Goal: Task Accomplishment & Management: Manage account settings

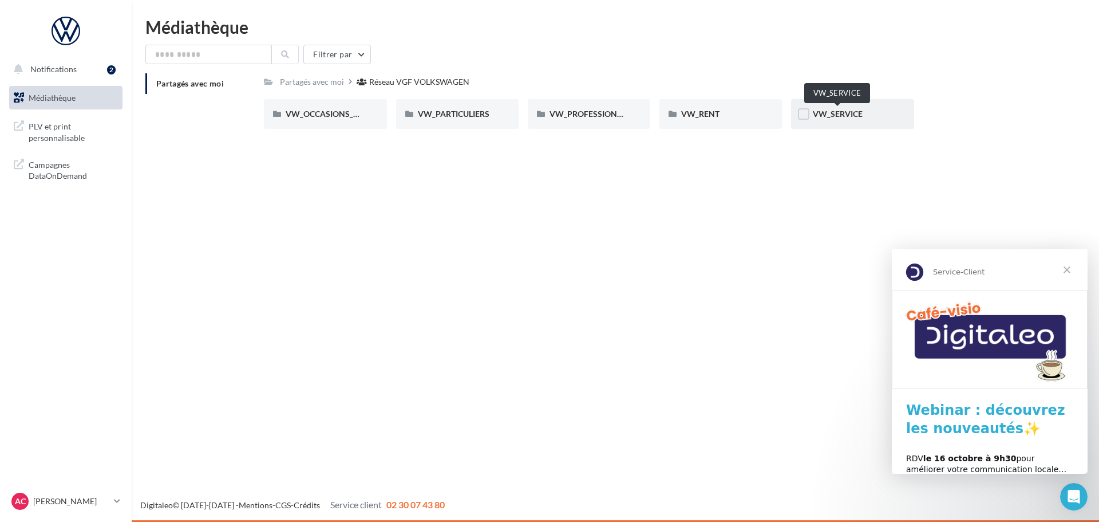
click at [828, 117] on span "VW_SERVICE" at bounding box center [838, 114] width 50 height 10
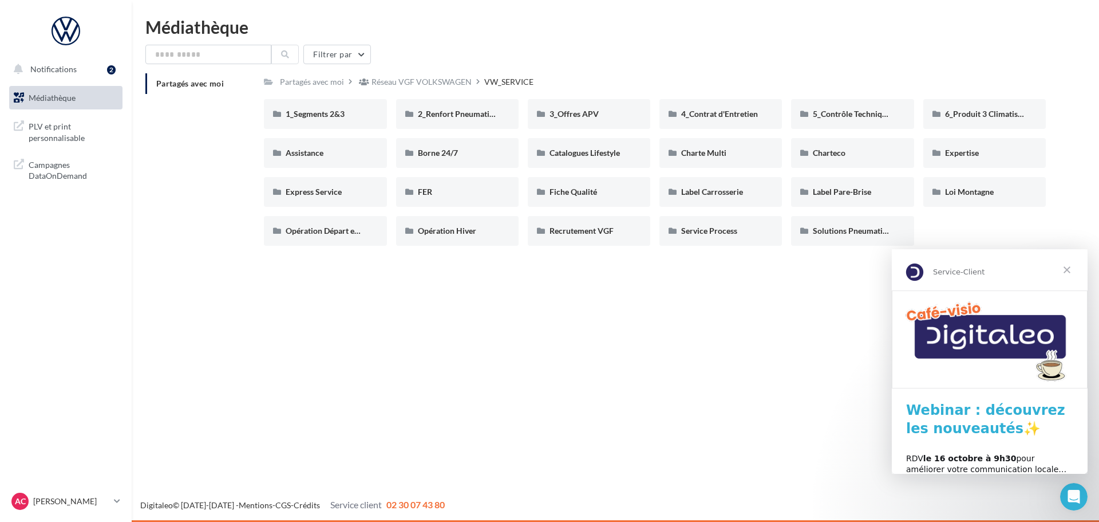
click at [1070, 268] on span "Fermer" at bounding box center [1067, 269] width 41 height 41
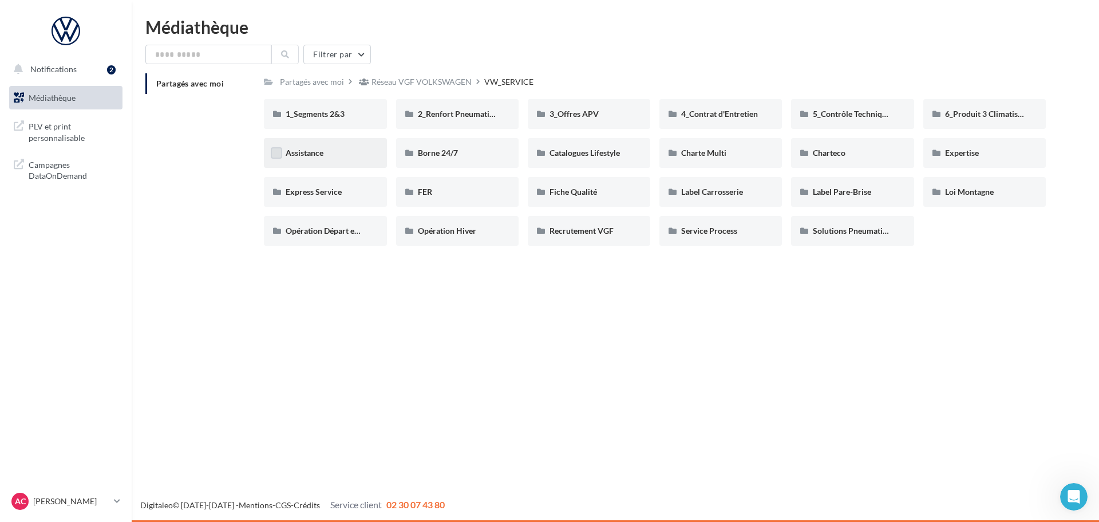
click at [278, 153] on label at bounding box center [276, 152] width 11 height 11
click at [674, 386] on div "Notifications 2 Médiathèque" at bounding box center [549, 261] width 1099 height 522
click at [342, 156] on div "Assistance" at bounding box center [325, 152] width 79 height 11
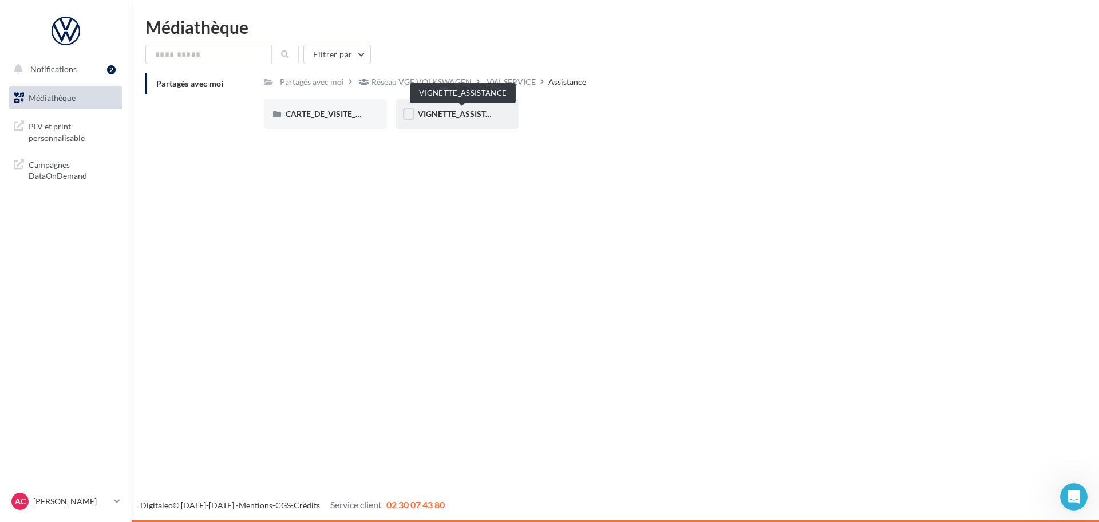
click at [418, 115] on span "VIGNETTE_ASSISTANCE" at bounding box center [462, 114] width 89 height 10
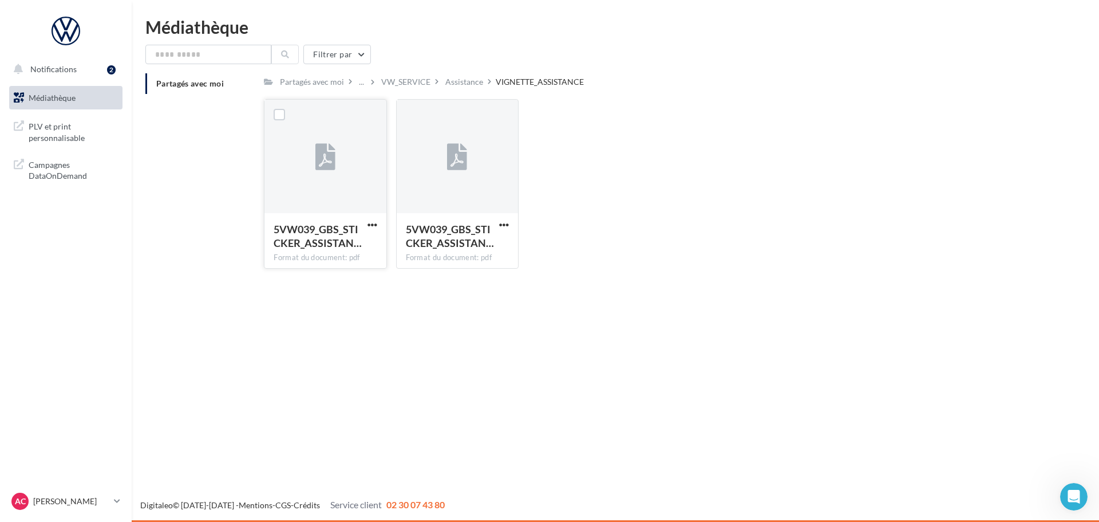
click at [348, 163] on div at bounding box center [324, 157] width 121 height 114
click at [278, 113] on label at bounding box center [279, 114] width 11 height 11
click at [343, 230] on span "5VW039_GBS_STICKER_ASSISTAN…" at bounding box center [318, 236] width 88 height 26
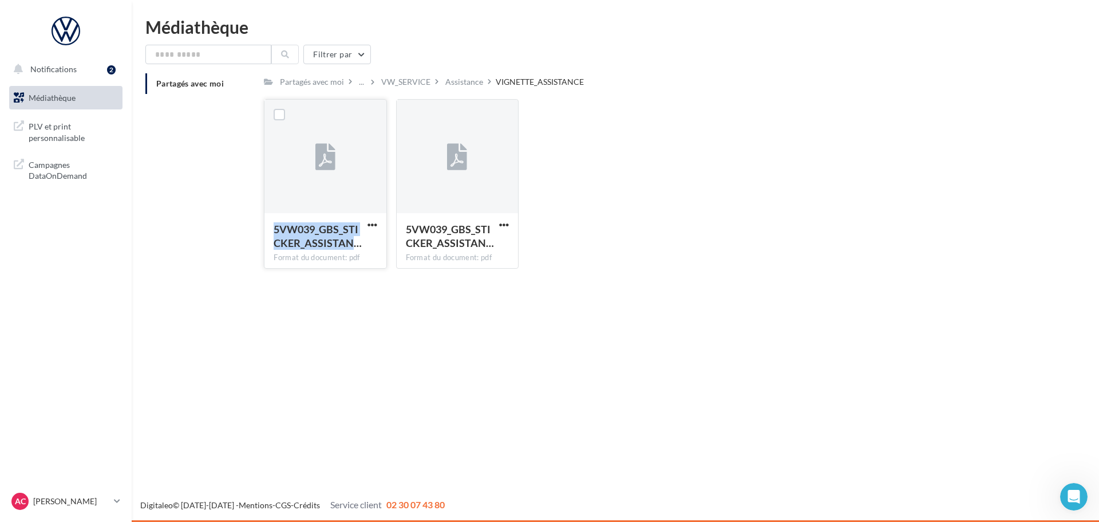
click at [343, 230] on span "5VW039_GBS_STICKER_ASSISTAN…" at bounding box center [318, 236] width 88 height 26
click at [842, 250] on div "5VW039_GBS_STICKER_ASSISTAN… Format du document: pdf 5VW039_GBS_STICKER_ASSISTA…" at bounding box center [659, 188] width 791 height 179
click at [279, 115] on label at bounding box center [279, 114] width 11 height 11
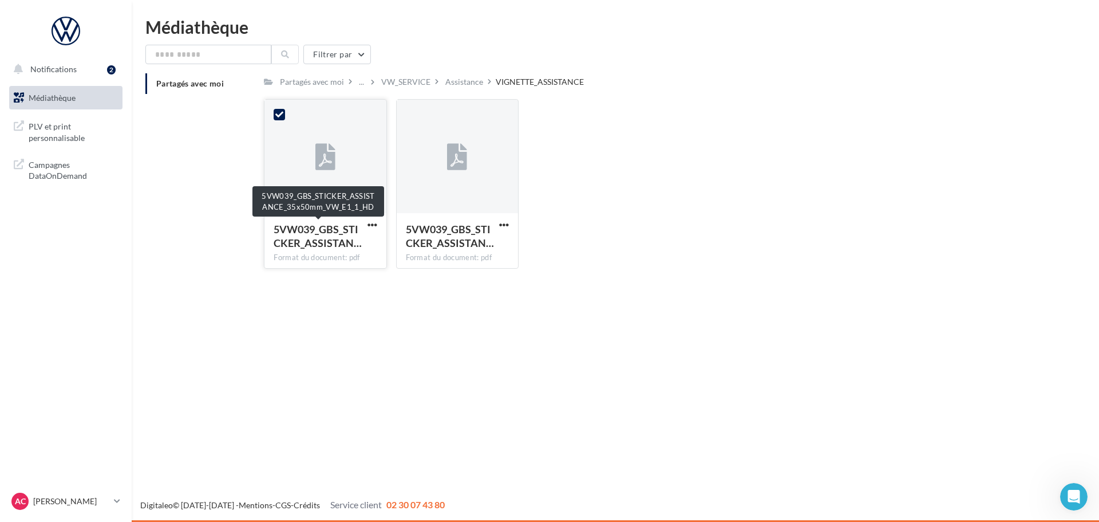
click at [316, 239] on span "5VW039_GBS_STICKER_ASSISTAN…" at bounding box center [318, 236] width 88 height 26
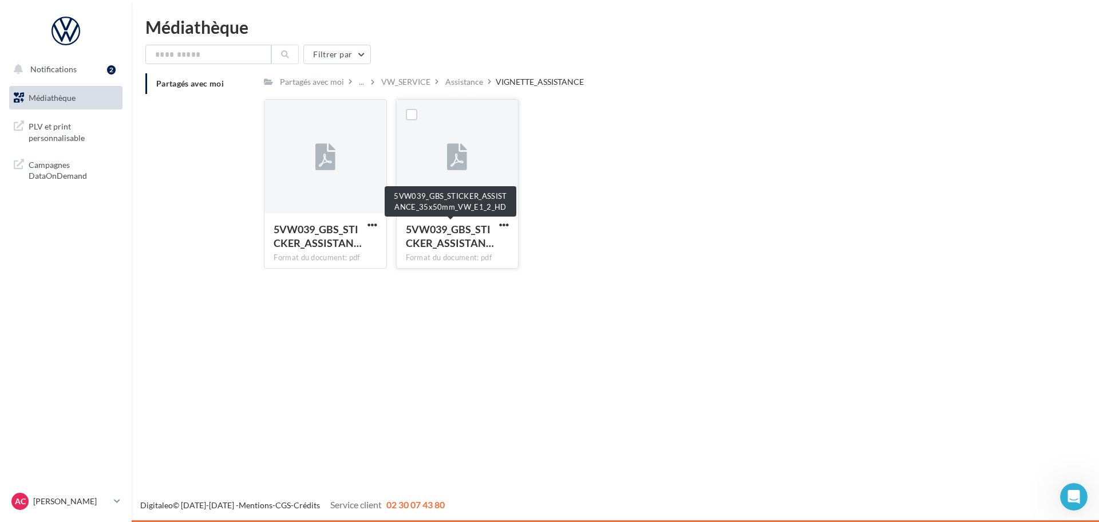
click at [469, 243] on span "5VW039_GBS_STICKER_ASSISTAN…" at bounding box center [450, 236] width 88 height 26
click at [461, 258] on div "Format du document: pdf" at bounding box center [457, 257] width 103 height 10
click at [413, 116] on label at bounding box center [411, 114] width 11 height 11
click at [470, 258] on div "Format du document: pdf" at bounding box center [457, 257] width 103 height 10
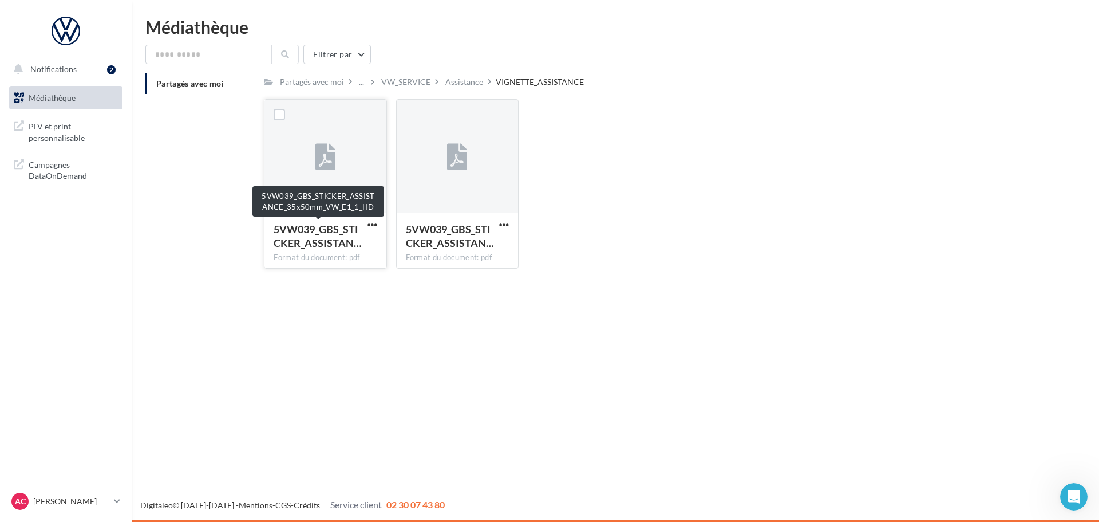
click at [347, 228] on span "5VW039_GBS_STICKER_ASSISTAN…" at bounding box center [318, 236] width 88 height 26
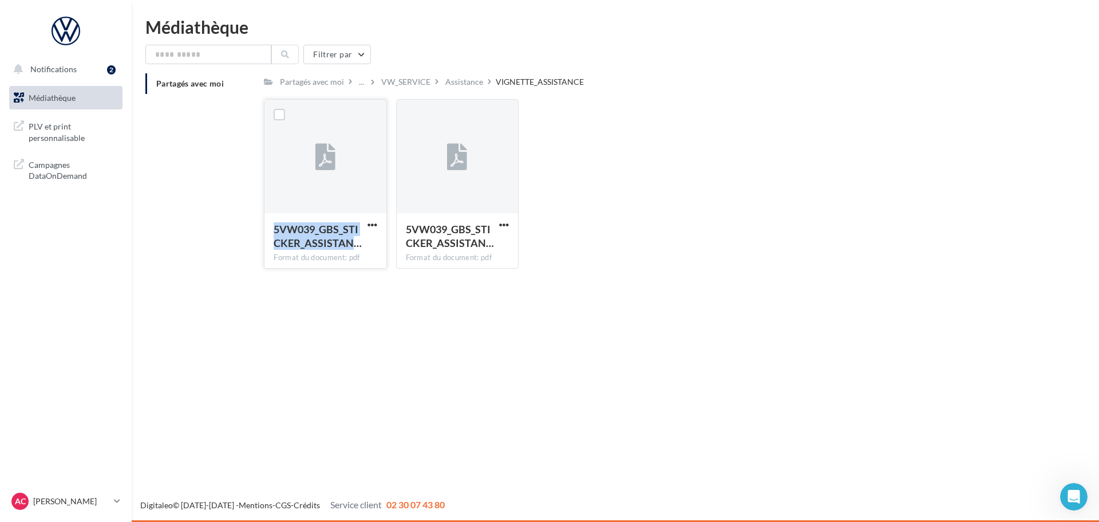
click at [347, 228] on span "5VW039_GBS_STICKER_ASSISTAN…" at bounding box center [318, 236] width 88 height 26
click at [361, 57] on button "Filtrer par" at bounding box center [337, 54] width 68 height 19
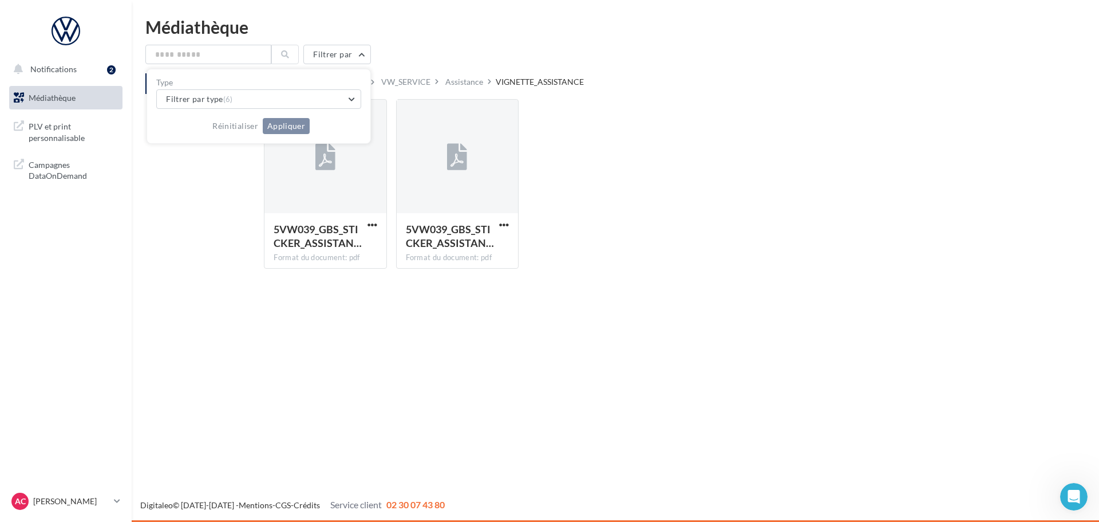
click at [239, 119] on div "Réinitialiser Appliquer" at bounding box center [258, 121] width 205 height 25
click at [239, 128] on button "Réinitialiser" at bounding box center [235, 126] width 55 height 14
click at [423, 41] on div "Médiathèque Filtrer par Type Filtrer par type (6) Réinitialiser Appliquer Parta…" at bounding box center [616, 147] width 968 height 259
click at [470, 81] on div "Assistance" at bounding box center [464, 81] width 38 height 11
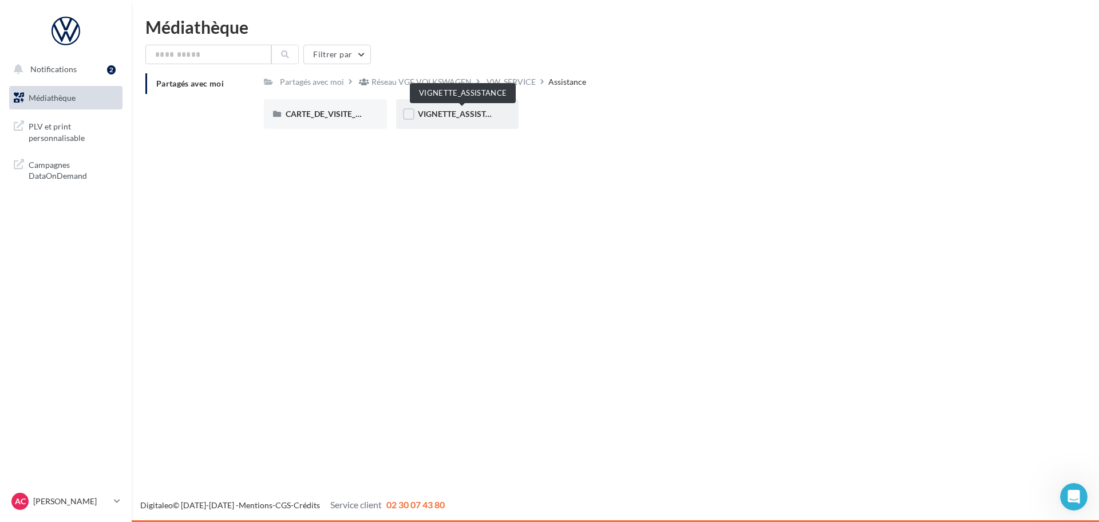
click at [460, 111] on span "VIGNETTE_ASSISTANCE" at bounding box center [462, 114] width 89 height 10
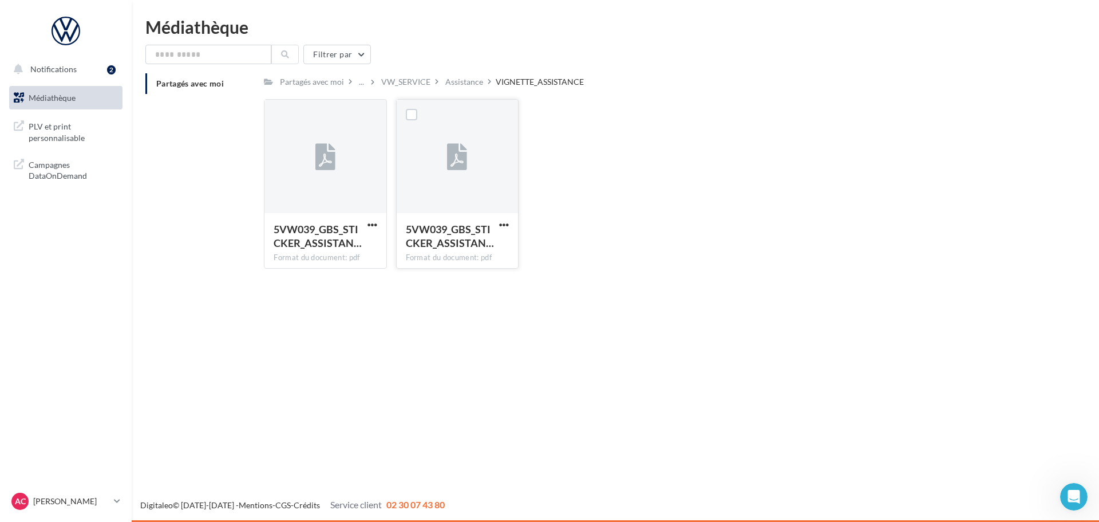
click at [455, 169] on icon at bounding box center [457, 157] width 20 height 26
click at [455, 164] on icon at bounding box center [457, 157] width 20 height 26
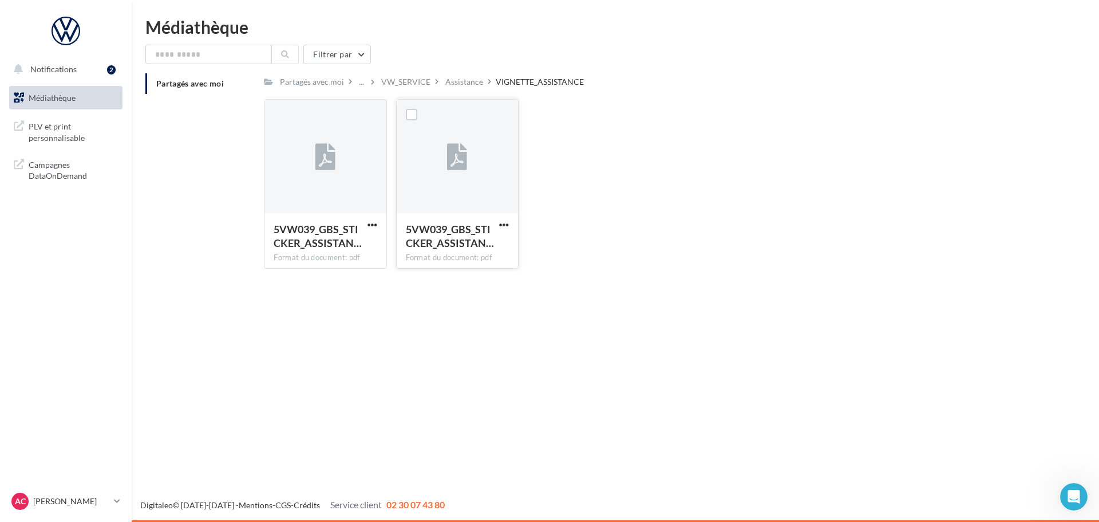
click at [455, 164] on icon at bounding box center [457, 157] width 20 height 26
click at [455, 163] on icon at bounding box center [457, 157] width 20 height 26
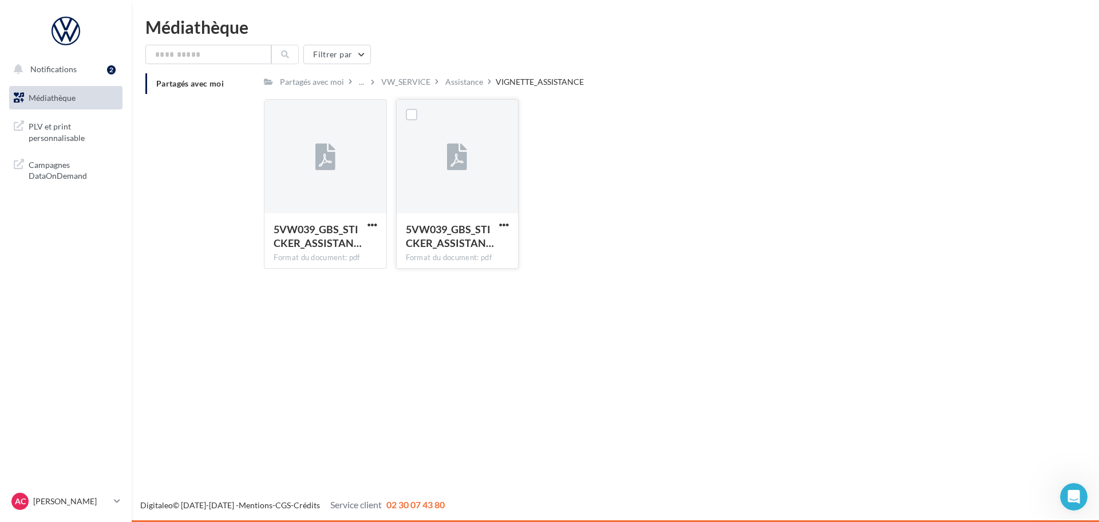
click at [455, 163] on icon at bounding box center [457, 157] width 20 height 26
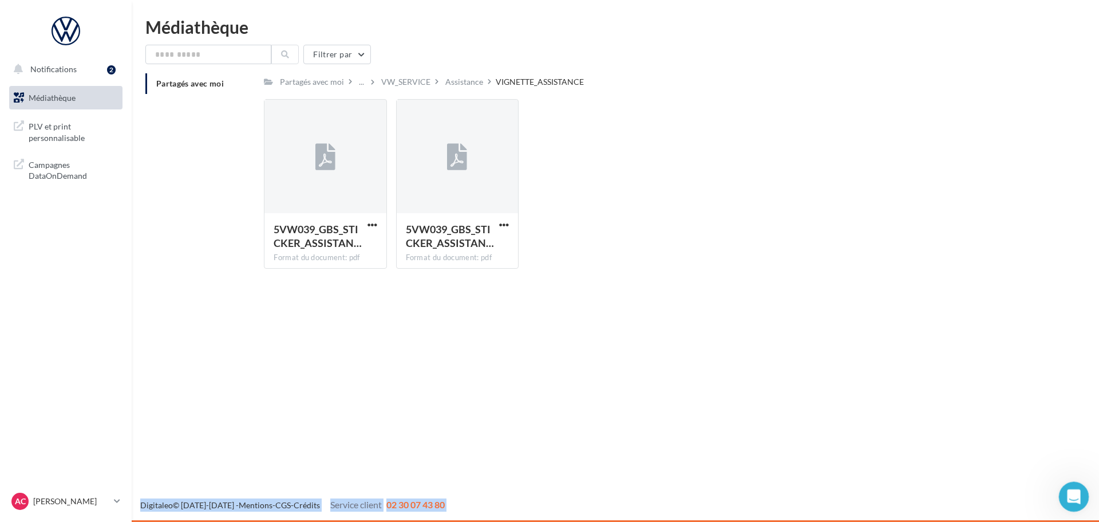
drag, startPoint x: 2121, startPoint y: 960, endPoint x: 1070, endPoint y: 495, distance: 1149.0
click at [1069, 492] on icon "Ouvrir le Messenger Intercom" at bounding box center [1072, 494] width 19 height 19
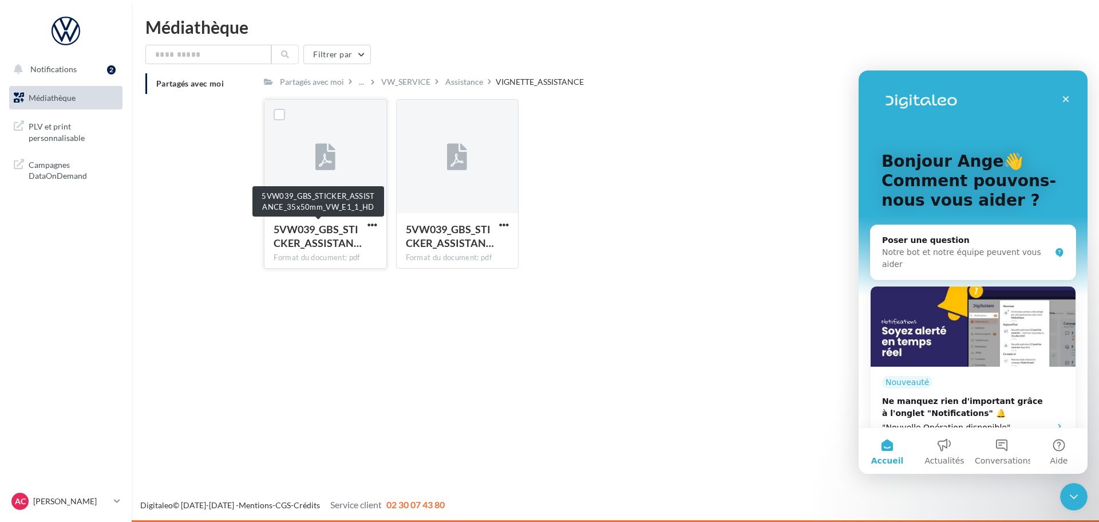
click at [337, 232] on span "5VW039_GBS_STICKER_ASSISTAN…" at bounding box center [318, 236] width 88 height 26
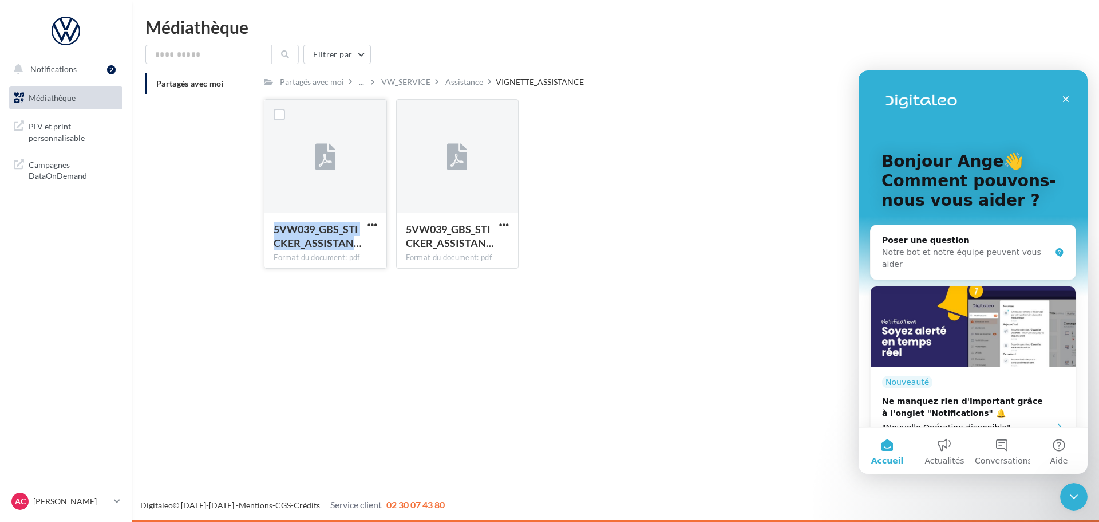
click at [337, 232] on span "5VW039_GBS_STICKER_ASSISTAN…" at bounding box center [318, 236] width 88 height 26
click at [336, 232] on span "5VW039_GBS_STICKER_ASSISTAN…" at bounding box center [318, 236] width 88 height 26
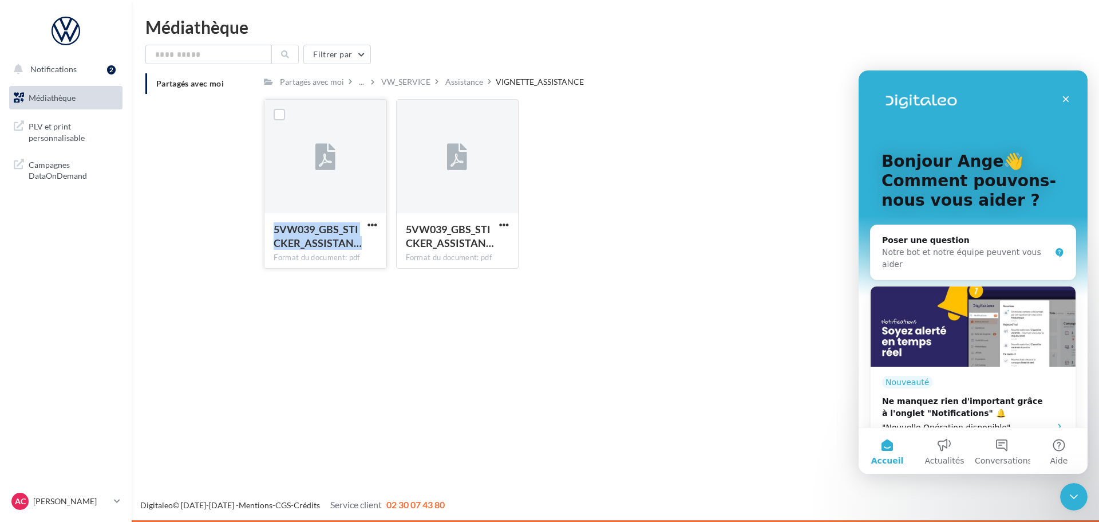
click at [336, 232] on span "5VW039_GBS_STICKER_ASSISTAN…" at bounding box center [318, 236] width 88 height 26
click at [23, 136] on icon at bounding box center [19, 131] width 10 height 25
click at [66, 171] on span "Campagnes DataOnDemand" at bounding box center [73, 169] width 89 height 25
click at [338, 78] on div "Partagés avec moi" at bounding box center [312, 81] width 64 height 11
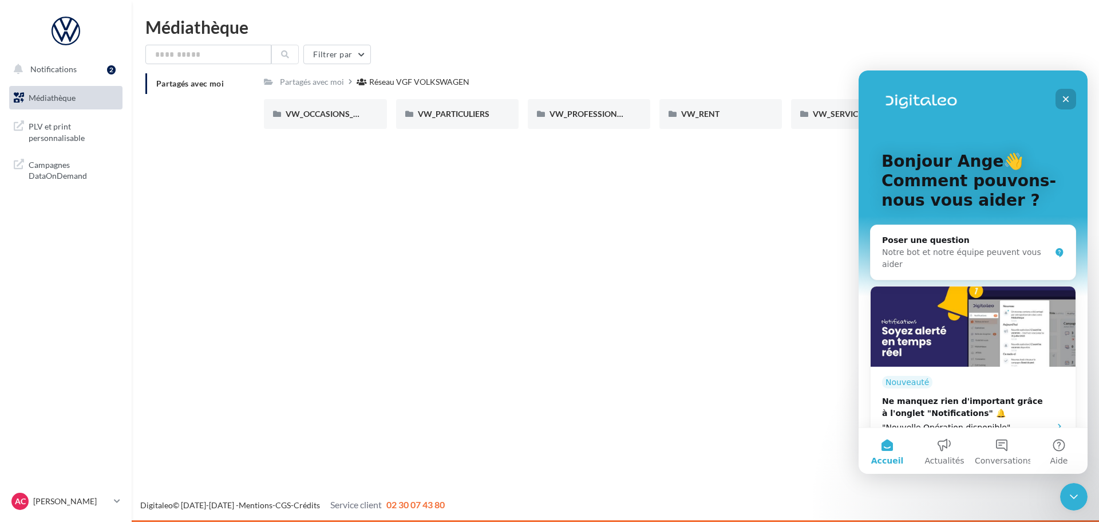
click at [1065, 99] on icon "Fermer" at bounding box center [1066, 99] width 6 height 6
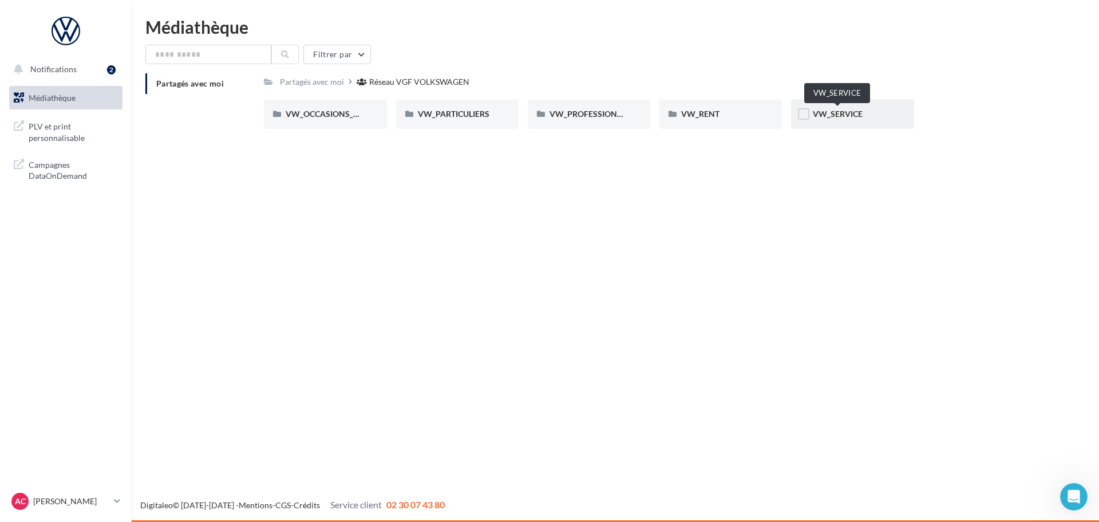
click at [847, 116] on span "VW_SERVICE" at bounding box center [838, 114] width 50 height 10
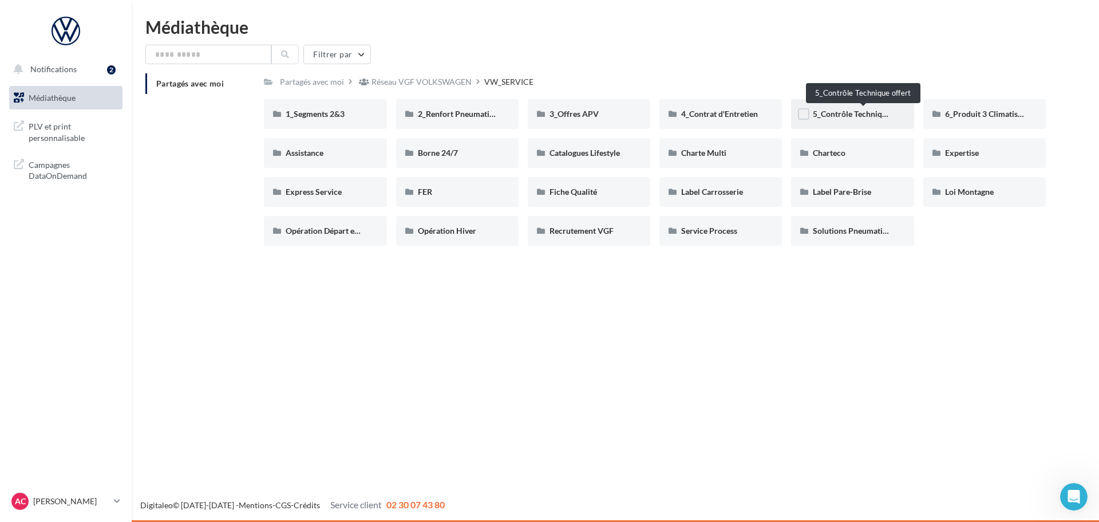
click at [821, 118] on span "5_Contrôle Technique offert" at bounding box center [863, 114] width 100 height 10
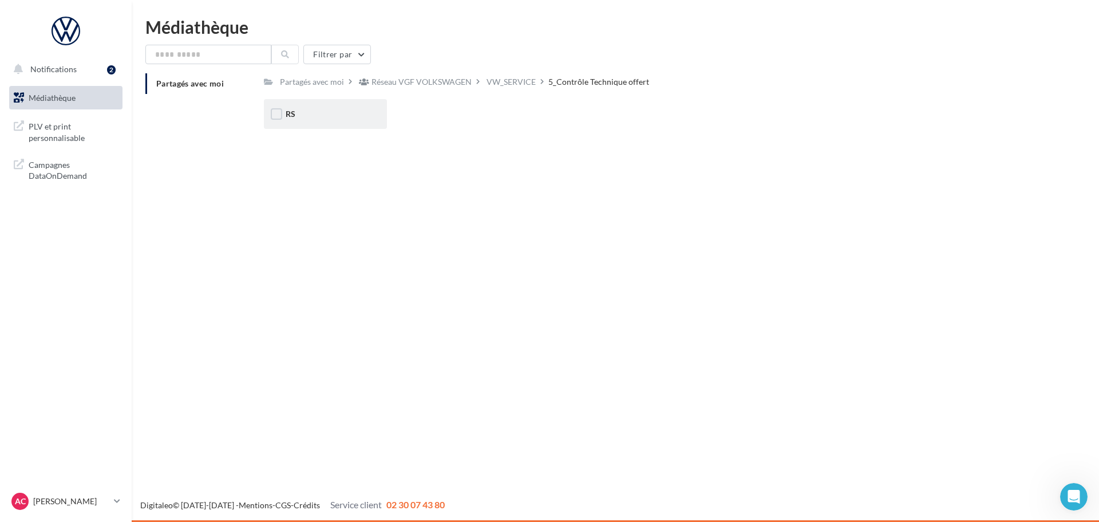
click at [315, 123] on div "RS" at bounding box center [325, 114] width 123 height 30
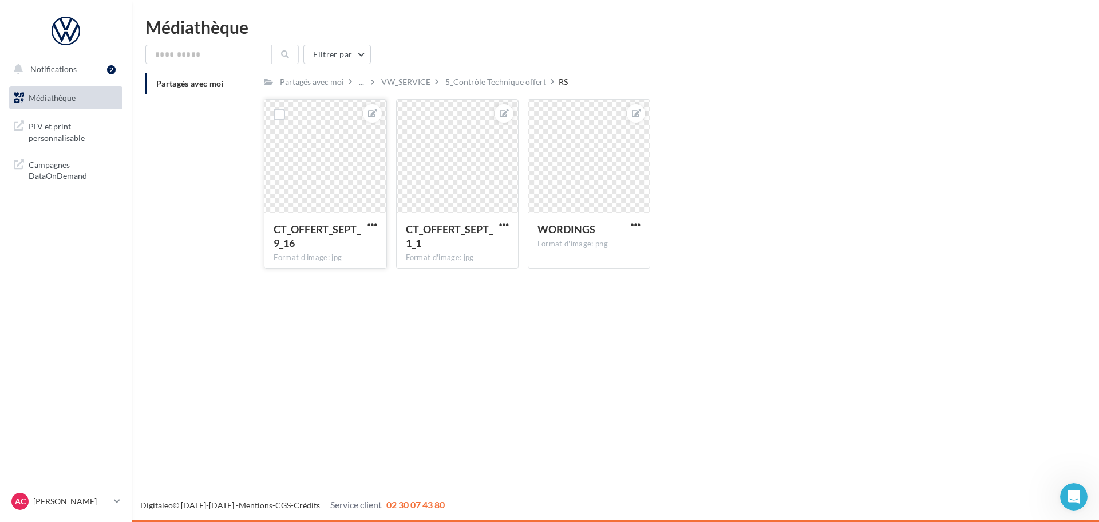
click at [345, 227] on span "CT_OFFERT_SEPT_9_16" at bounding box center [317, 236] width 87 height 26
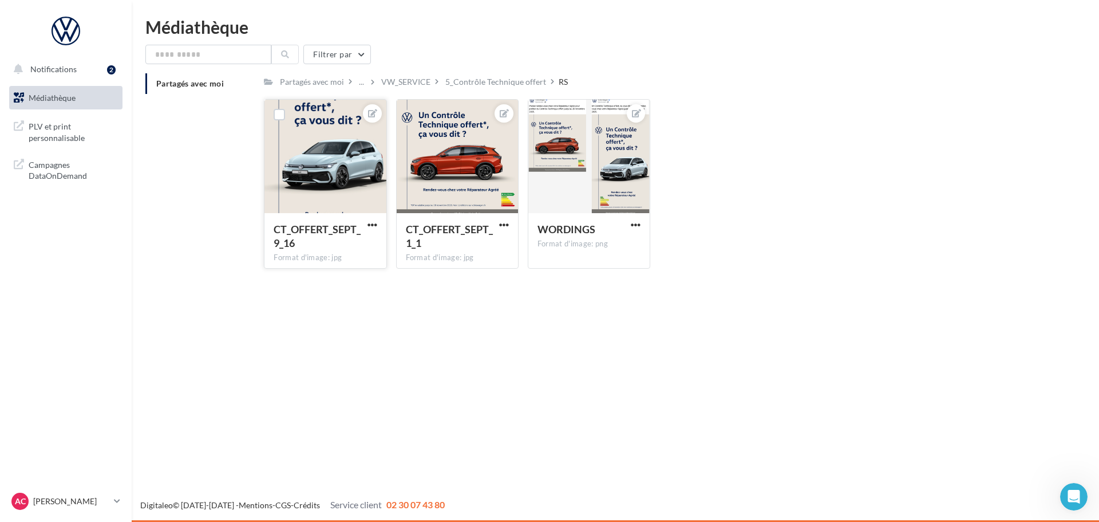
click at [345, 227] on span "CT_OFFERT_SEPT_9_16" at bounding box center [317, 236] width 87 height 26
click at [344, 227] on span "CT_OFFERT_SEPT_9_16" at bounding box center [317, 236] width 87 height 26
drag, startPoint x: 344, startPoint y: 227, endPoint x: 317, endPoint y: 354, distance: 129.3
click at [317, 354] on div "Notifications 2 Médiathèque" at bounding box center [549, 261] width 1099 height 522
click at [122, 499] on link "AC Ange CASANOVA apvvw-vagr-95660" at bounding box center [65, 501] width 113 height 22
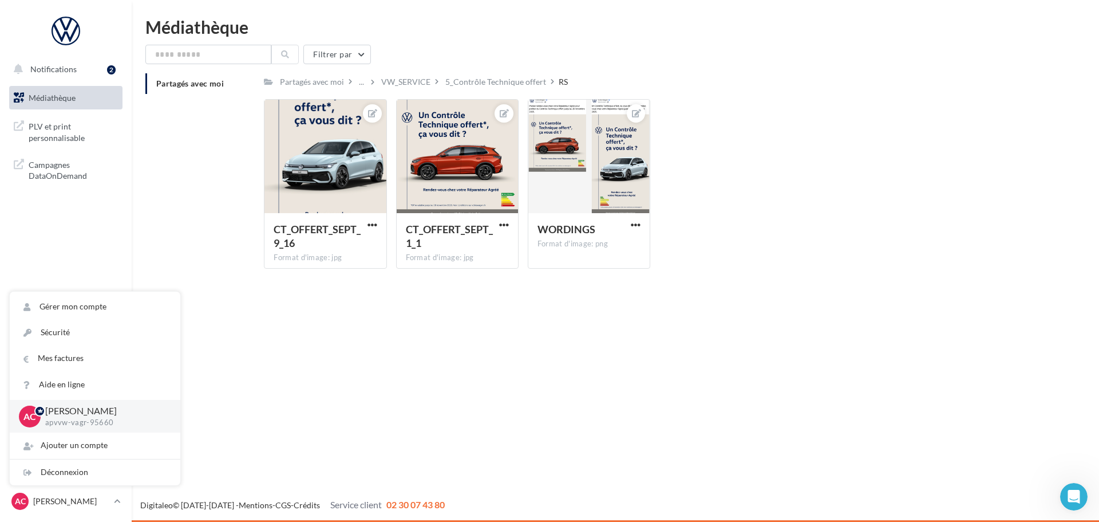
click at [314, 427] on div "Notifications 2 Médiathèque" at bounding box center [549, 261] width 1099 height 522
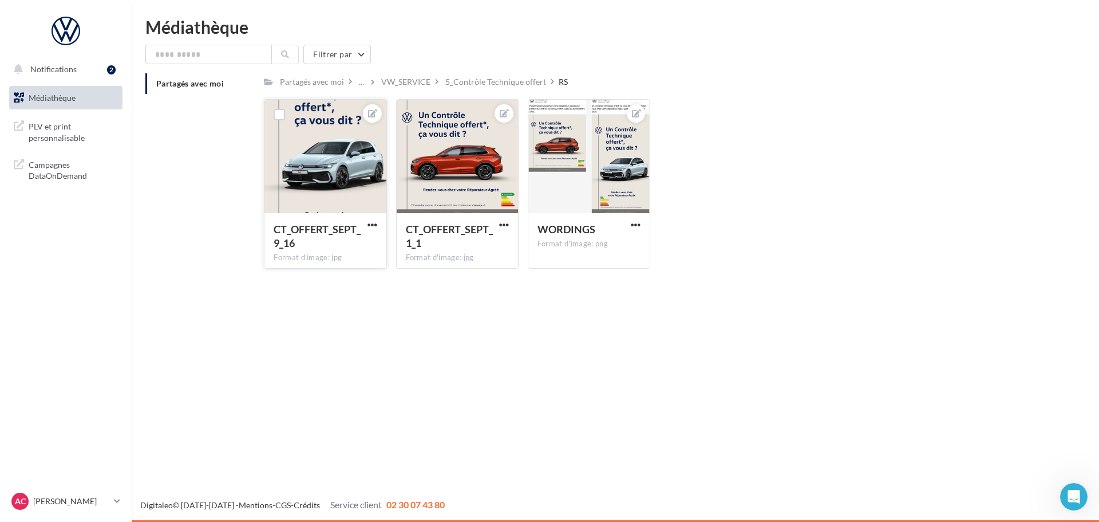
click at [331, 222] on div "CT_OFFERT_SEPT_9_16" at bounding box center [318, 235] width 89 height 27
click at [439, 124] on div at bounding box center [457, 157] width 121 height 114
click at [169, 86] on span "Partagés avec moi" at bounding box center [190, 83] width 68 height 10
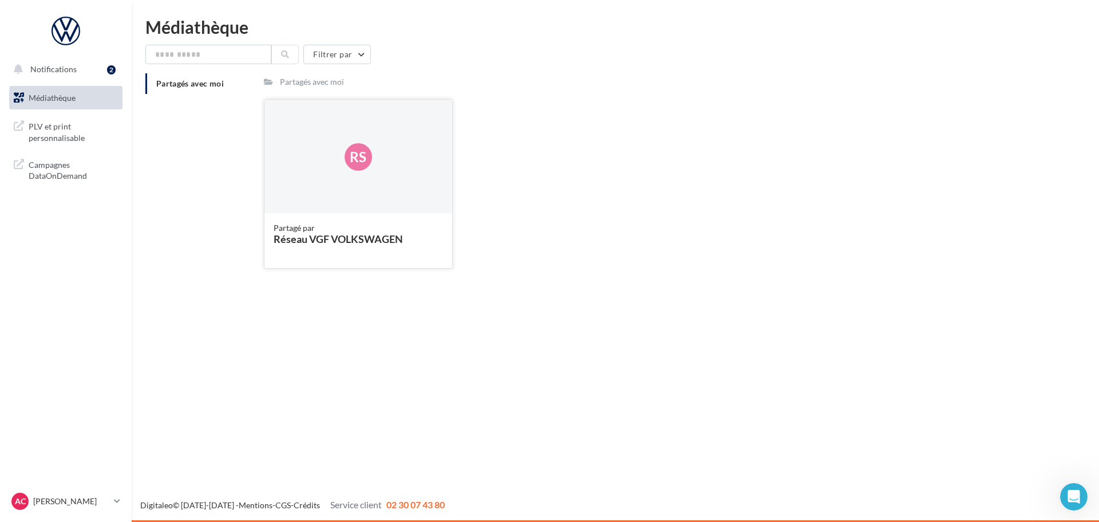
click at [315, 239] on div "Réseau VGF VOLKSWAGEN" at bounding box center [358, 239] width 169 height 10
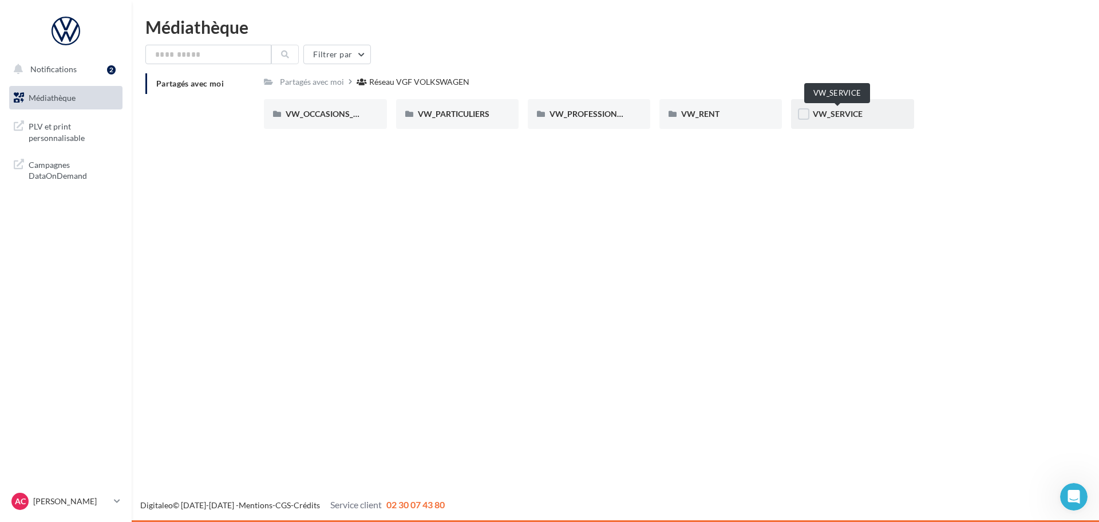
click at [831, 109] on span "VW_SERVICE" at bounding box center [838, 114] width 50 height 10
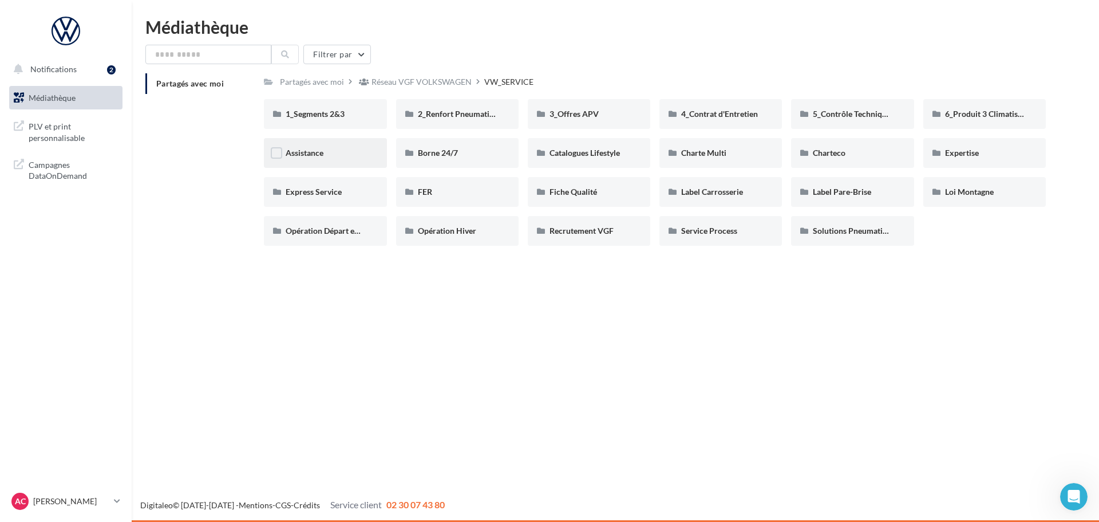
click at [318, 159] on div "Assistance" at bounding box center [325, 152] width 79 height 11
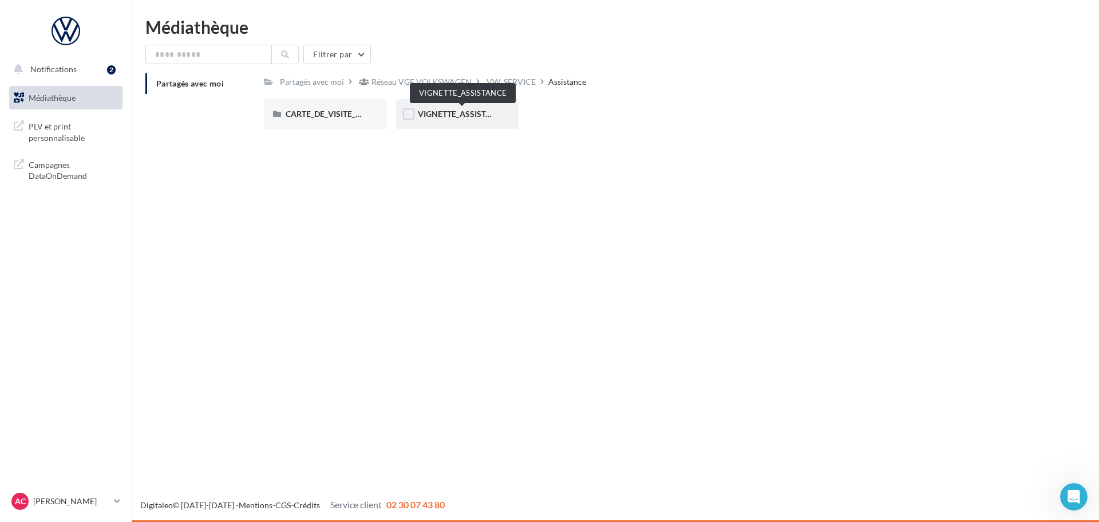
click at [461, 113] on span "VIGNETTE_ASSISTANCE" at bounding box center [462, 114] width 89 height 10
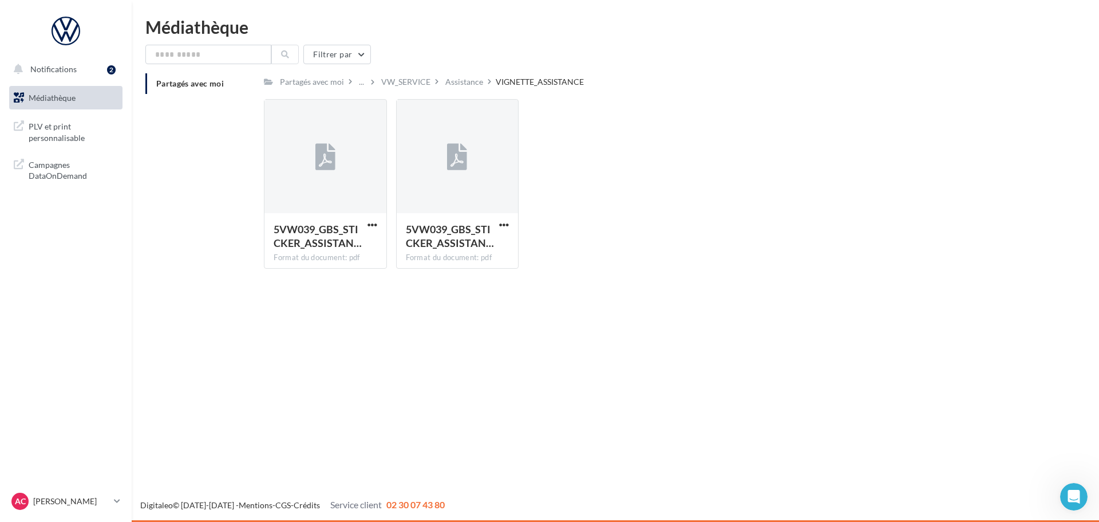
click at [186, 82] on span "Partagés avec moi" at bounding box center [190, 83] width 68 height 10
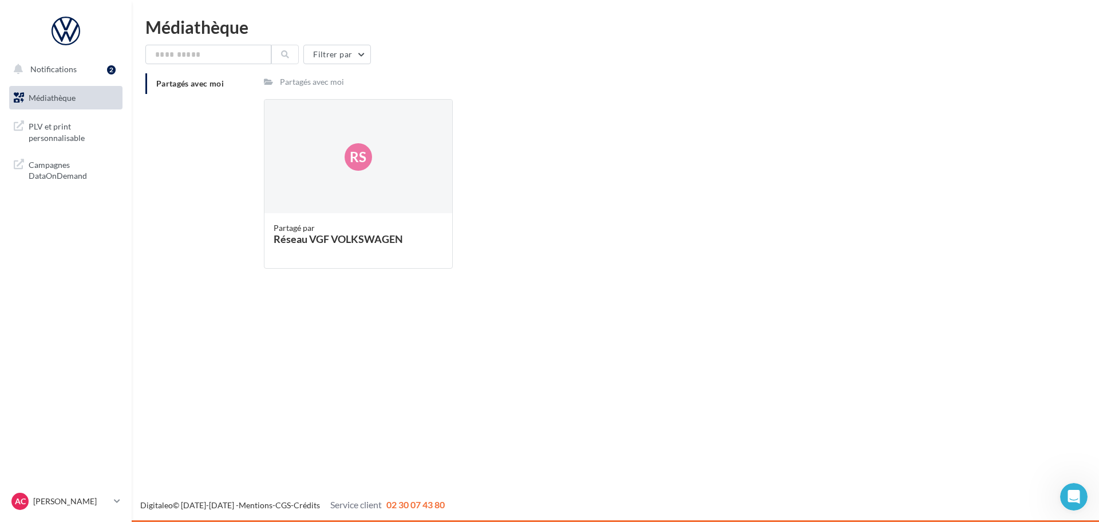
click at [186, 83] on span "Partagés avec moi" at bounding box center [190, 83] width 68 height 10
click at [181, 86] on span "Partagés avec moi" at bounding box center [190, 83] width 68 height 10
click at [341, 223] on div "Partagé par" at bounding box center [358, 227] width 169 height 11
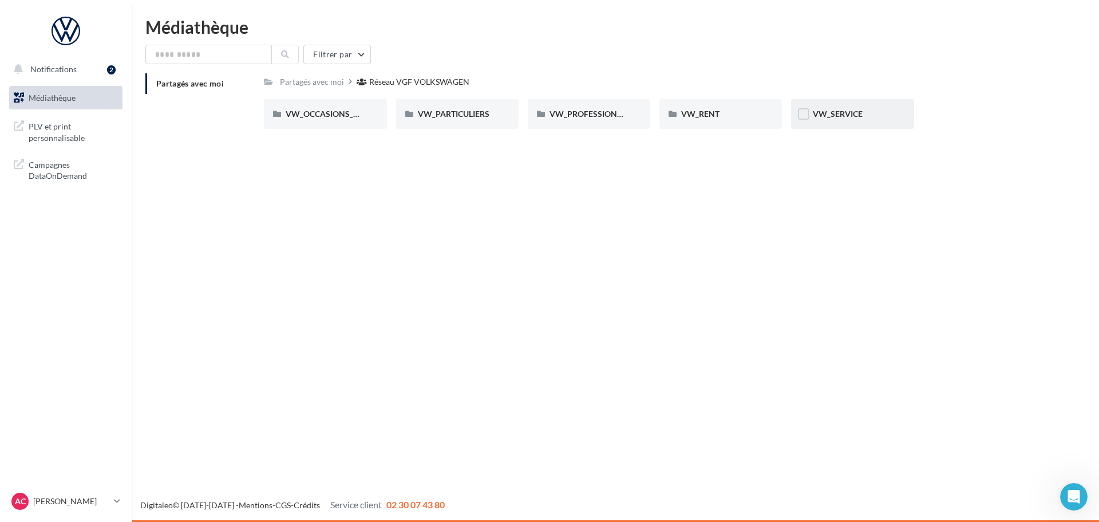
click at [837, 107] on div "VW_SERVICE" at bounding box center [852, 114] width 123 height 30
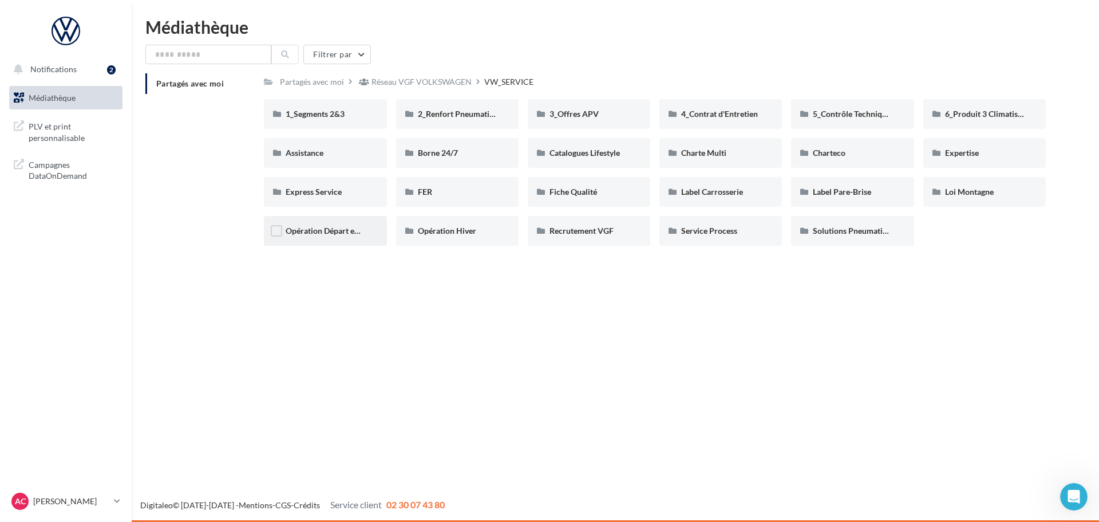
click at [314, 224] on div "Opération Départ en Vacances" at bounding box center [325, 231] width 123 height 30
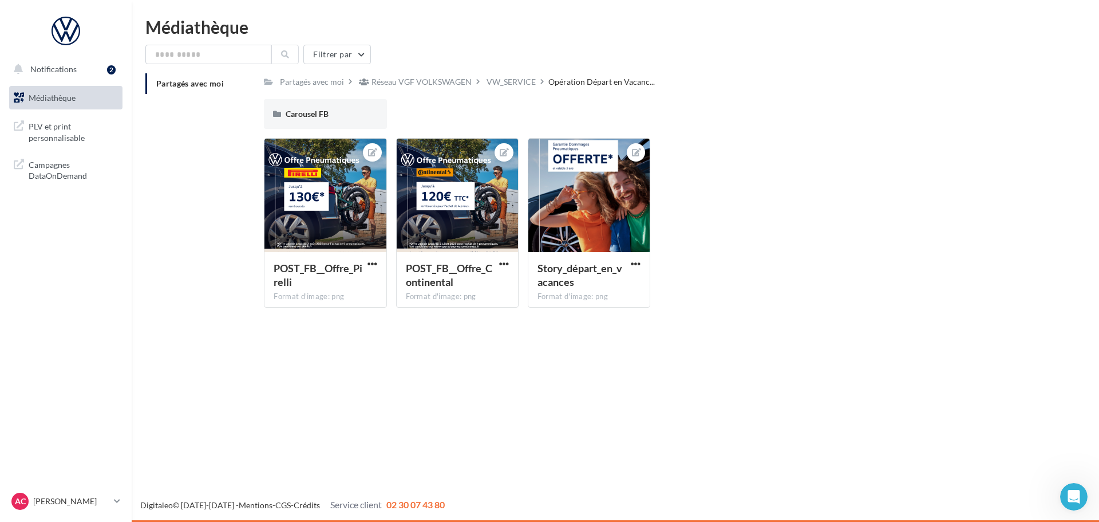
drag, startPoint x: 318, startPoint y: 218, endPoint x: 391, endPoint y: 251, distance: 80.7
click at [376, 247] on div at bounding box center [324, 196] width 121 height 114
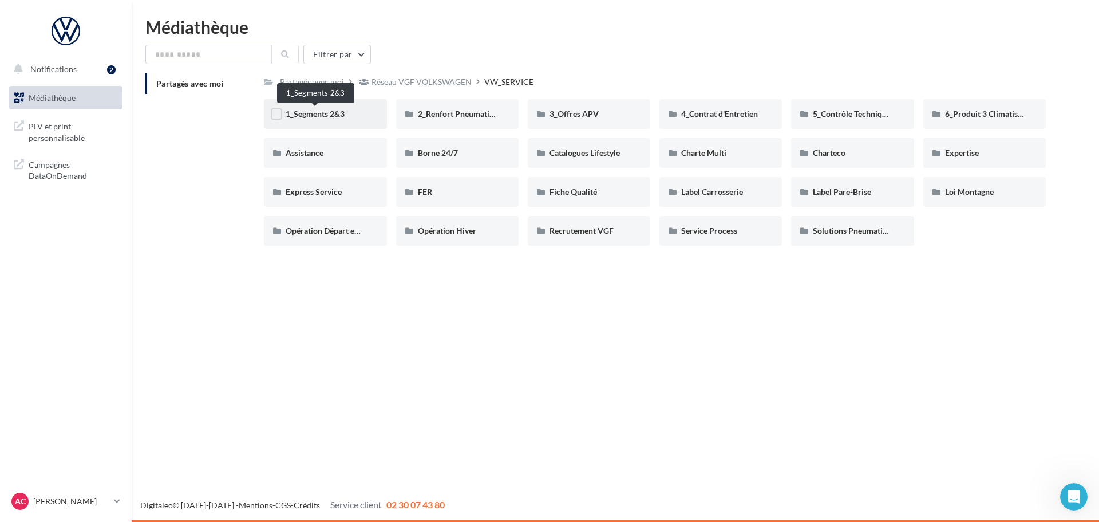
click at [341, 116] on span "1_Segments 2&3" at bounding box center [315, 114] width 59 height 10
click at [577, 192] on span "Fiche Qualité" at bounding box center [574, 192] width 48 height 10
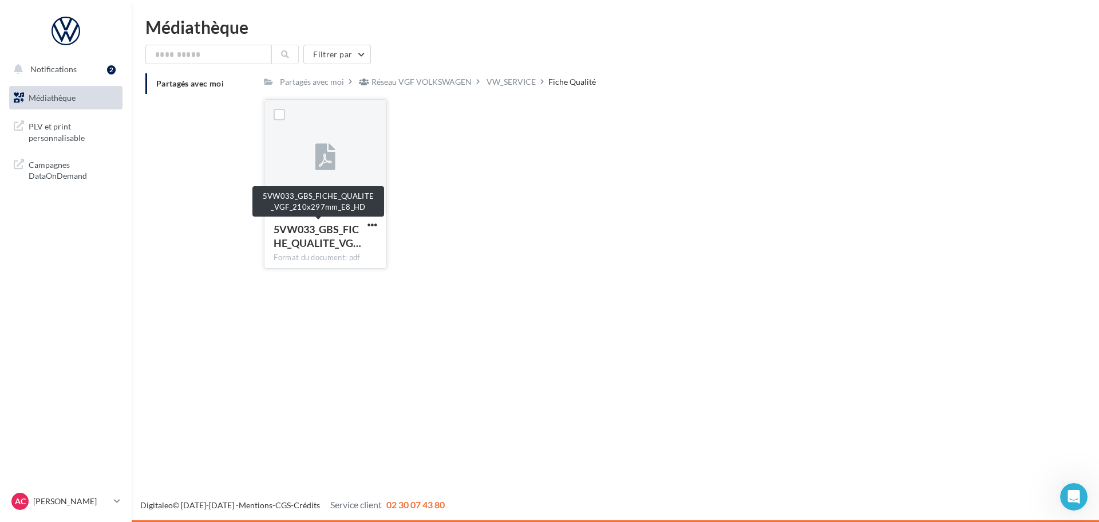
click at [334, 241] on span "5VW033_GBS_FICHE_QUALITE_VG…" at bounding box center [318, 236] width 88 height 26
click at [334, 242] on span "5VW033_GBS_FICHE_QUALITE_VG…" at bounding box center [318, 236] width 88 height 26
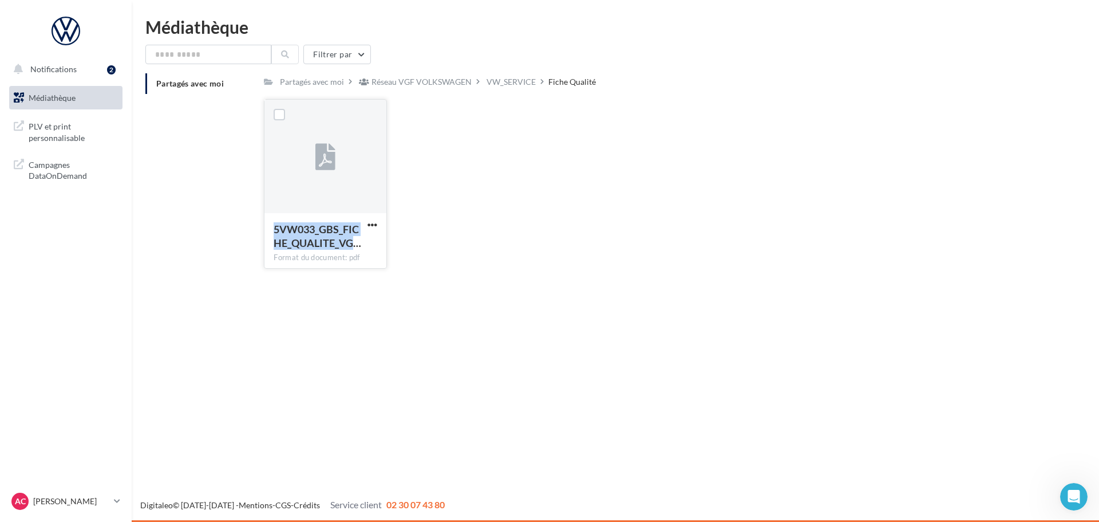
click at [334, 242] on span "5VW033_GBS_FICHE_QUALITE_VG…" at bounding box center [318, 236] width 88 height 26
click at [278, 115] on label at bounding box center [279, 114] width 11 height 11
click at [559, 83] on div "Fiche Qualité" at bounding box center [572, 81] width 48 height 11
click at [41, 131] on span "PLV et print personnalisable" at bounding box center [73, 131] width 89 height 25
click at [58, 99] on span "Médiathèque" at bounding box center [52, 98] width 47 height 10
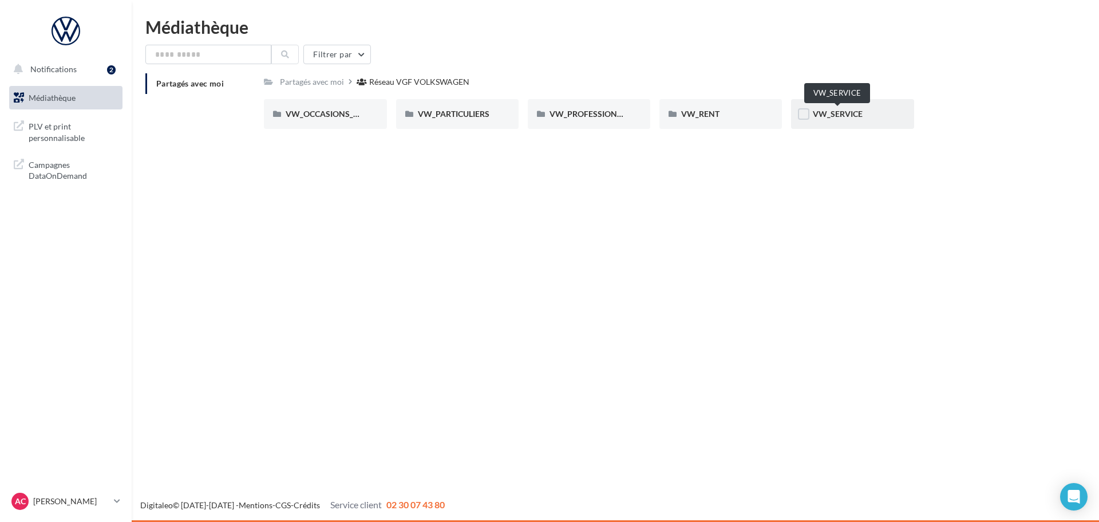
click at [850, 113] on span "VW_SERVICE" at bounding box center [838, 114] width 50 height 10
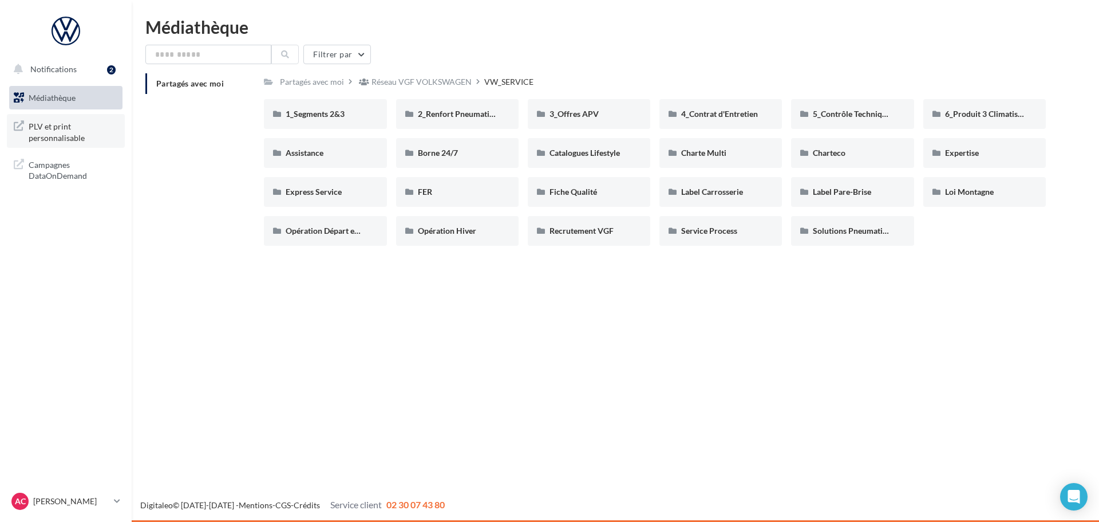
click at [57, 138] on span "PLV et print personnalisable" at bounding box center [73, 131] width 89 height 25
click at [186, 56] on input "text" at bounding box center [208, 54] width 126 height 19
click at [362, 50] on button "Filtrer par" at bounding box center [337, 54] width 68 height 19
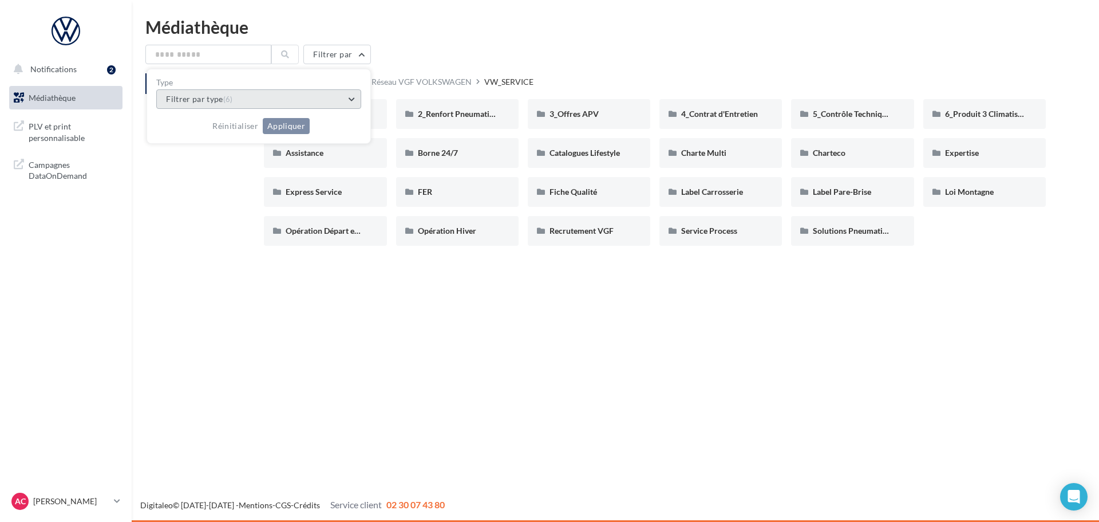
click at [352, 97] on button "Filtrer par type (6)" at bounding box center [258, 98] width 205 height 19
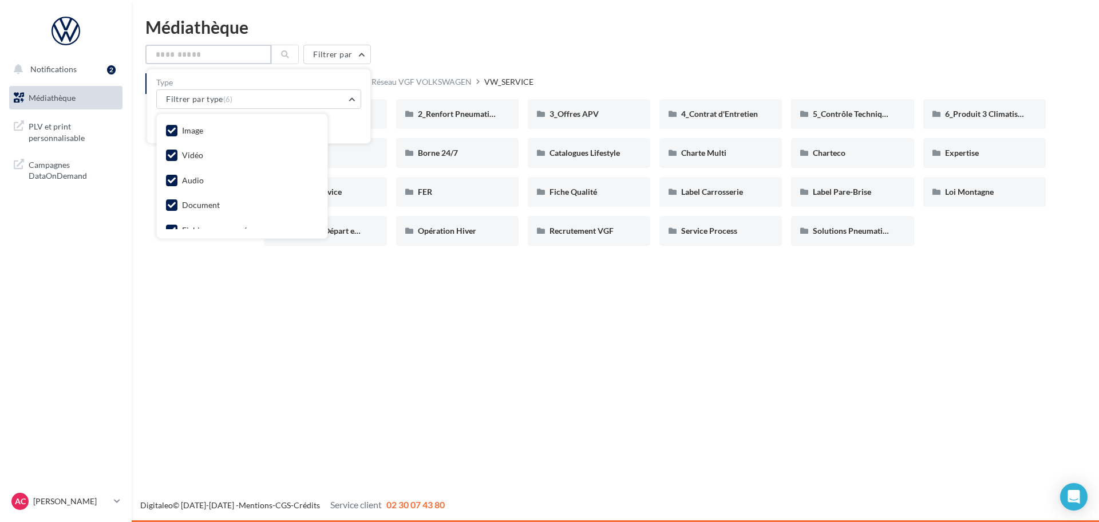
click at [228, 56] on input "text" at bounding box center [208, 54] width 126 height 19
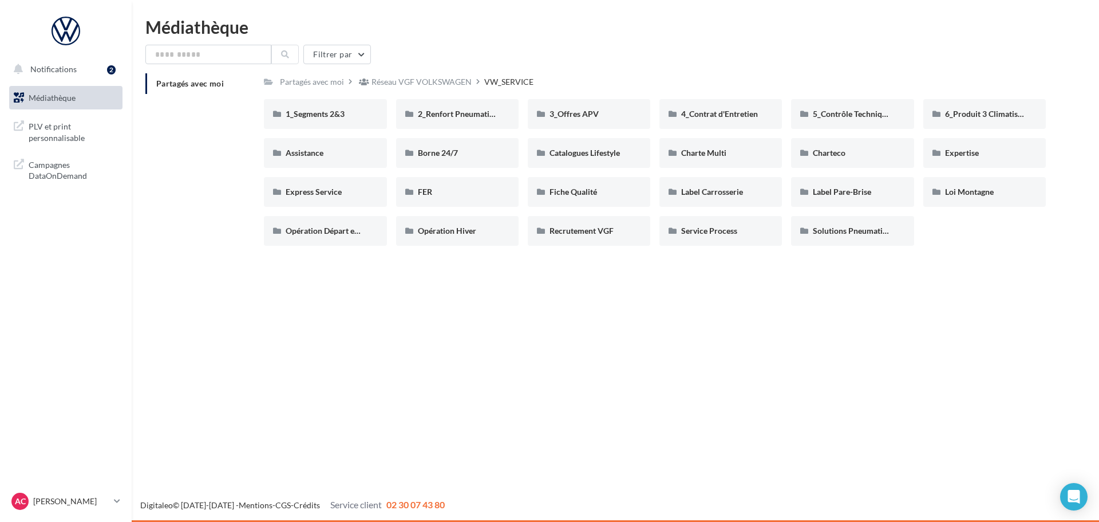
click at [506, 85] on div "VW_SERVICE" at bounding box center [508, 81] width 49 height 11
click at [447, 79] on div "Réseau VGF VOLKSWAGEN" at bounding box center [422, 81] width 100 height 11
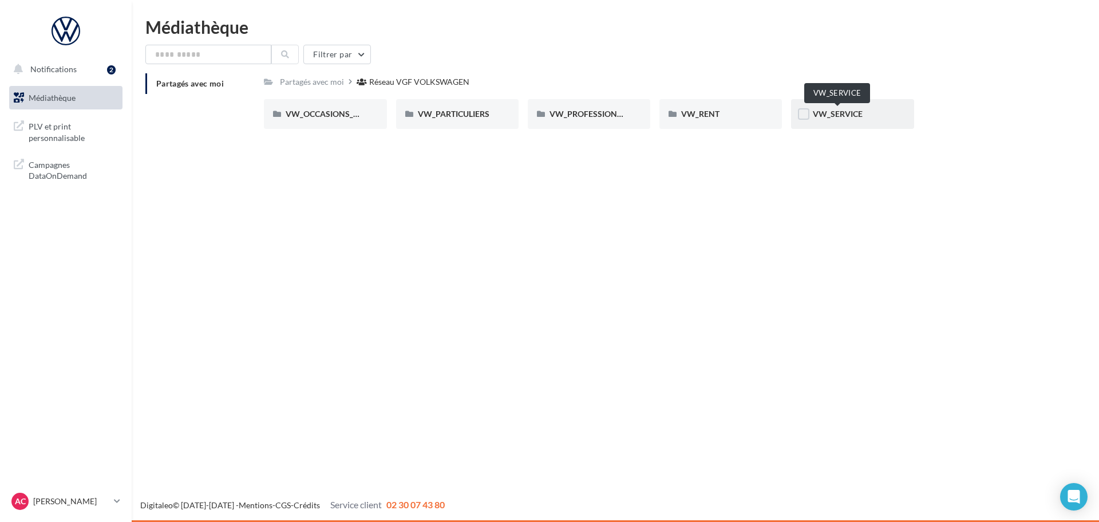
click at [827, 111] on span "VW_SERVICE" at bounding box center [838, 114] width 50 height 10
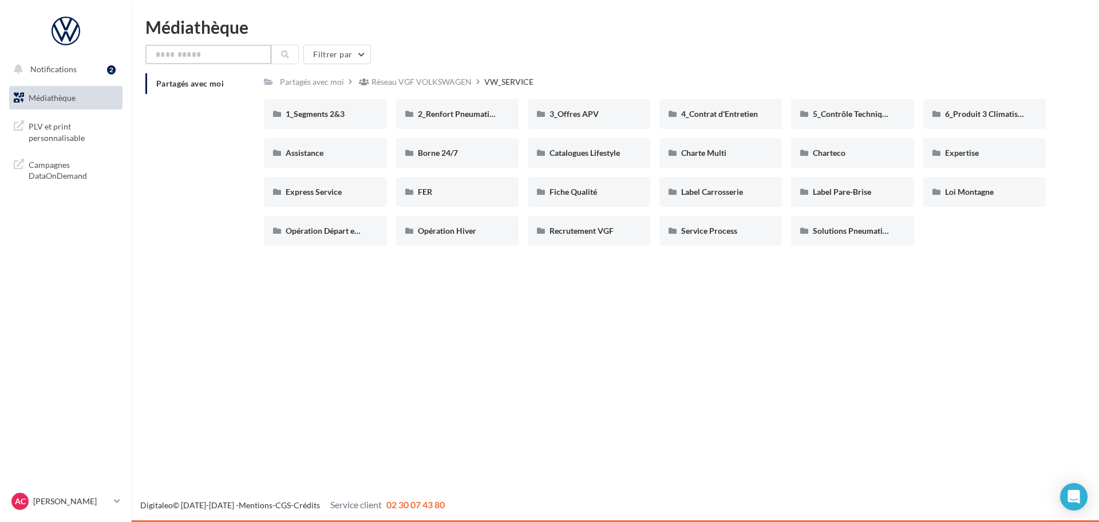
click at [176, 61] on input "text" at bounding box center [208, 54] width 126 height 19
click at [340, 116] on span "1_Segments 2&3" at bounding box center [315, 114] width 59 height 10
click at [335, 190] on span "Express Service" at bounding box center [314, 192] width 56 height 10
click at [846, 190] on span "Label Pare-Brise" at bounding box center [842, 192] width 58 height 10
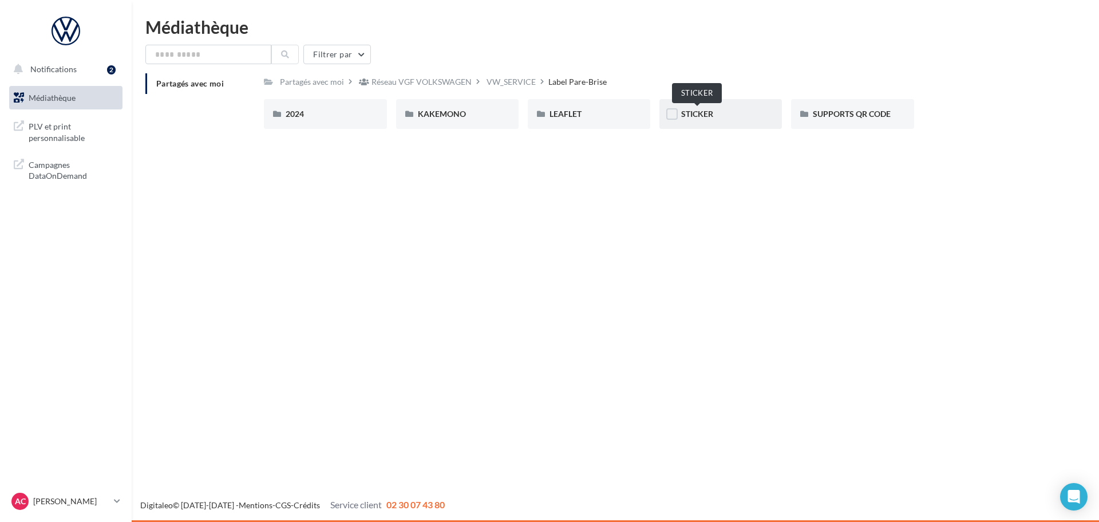
click at [691, 113] on span "STICKER" at bounding box center [697, 114] width 32 height 10
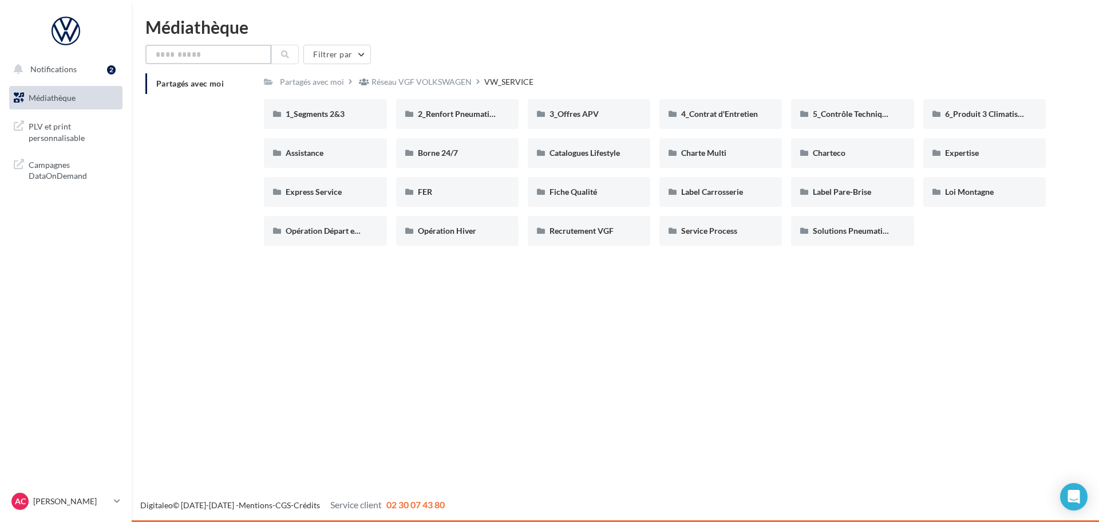
click at [202, 48] on input "text" at bounding box center [208, 54] width 126 height 19
drag, startPoint x: 307, startPoint y: 135, endPoint x: 307, endPoint y: 144, distance: 9.2
click at [307, 138] on div "1_Segments 2&3 1_Segments 2&3 2_Renfort Pneumatiques 2_Renfort Pneumatiques 3_O…" at bounding box center [659, 177] width 791 height 156
click at [307, 145] on div "Assistance" at bounding box center [325, 153] width 123 height 30
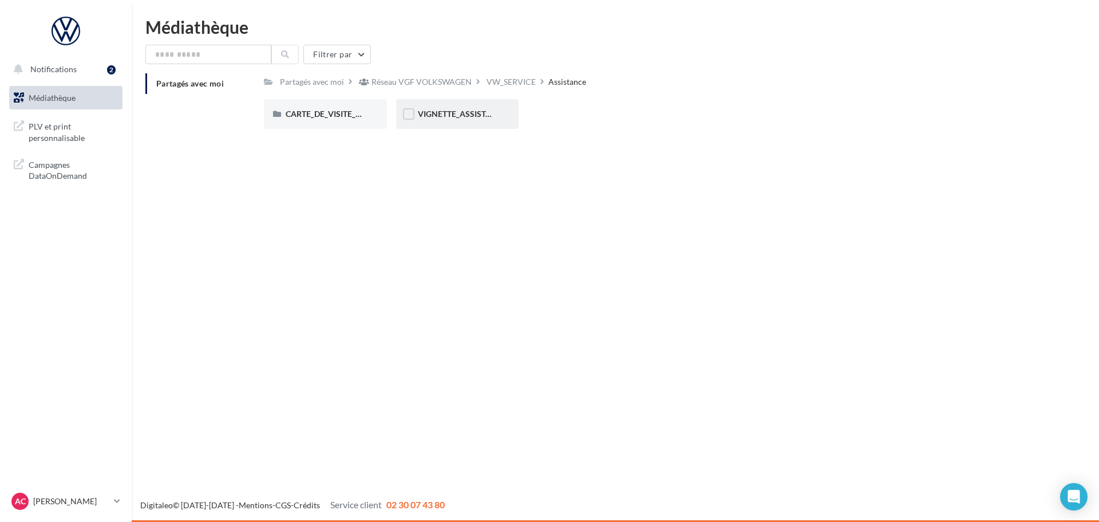
click at [446, 101] on div "VIGNETTE_ASSISTANCE" at bounding box center [457, 114] width 123 height 30
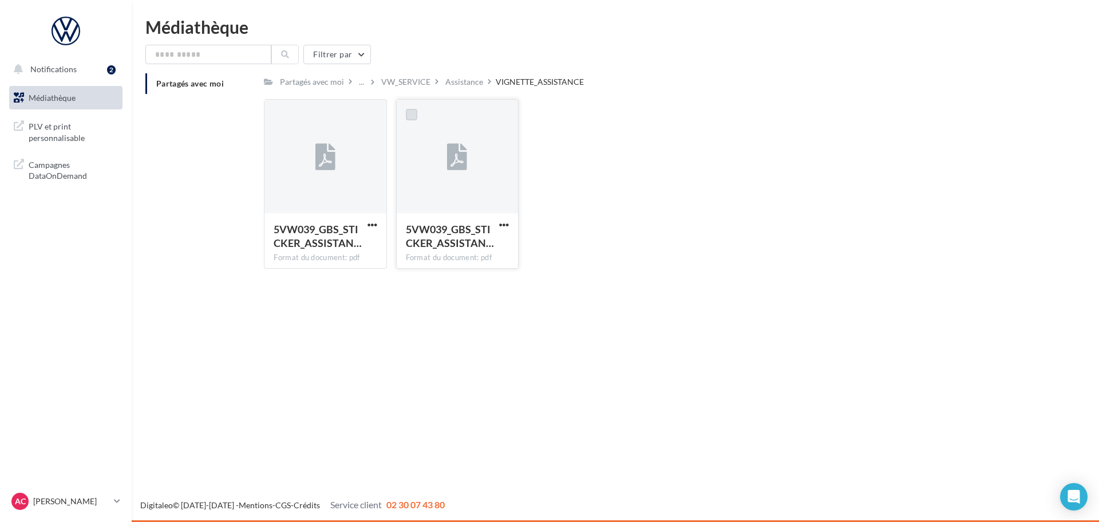
click at [409, 112] on label at bounding box center [411, 114] width 11 height 11
click at [467, 258] on div "Format du document: pdf" at bounding box center [457, 257] width 103 height 10
click at [411, 117] on label at bounding box center [411, 114] width 11 height 11
click at [464, 163] on icon at bounding box center [457, 157] width 20 height 26
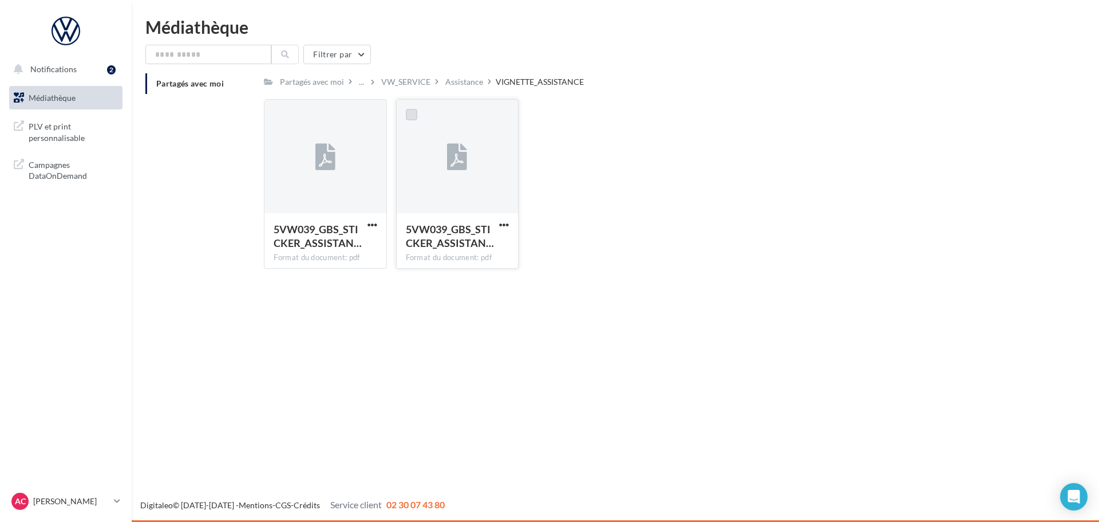
click at [408, 114] on label at bounding box center [411, 114] width 11 height 11
click at [649, 327] on div "Notifications 2 Médiathèque" at bounding box center [549, 261] width 1099 height 522
click at [1073, 498] on icon "Open Intercom Messenger" at bounding box center [1073, 496] width 13 height 15
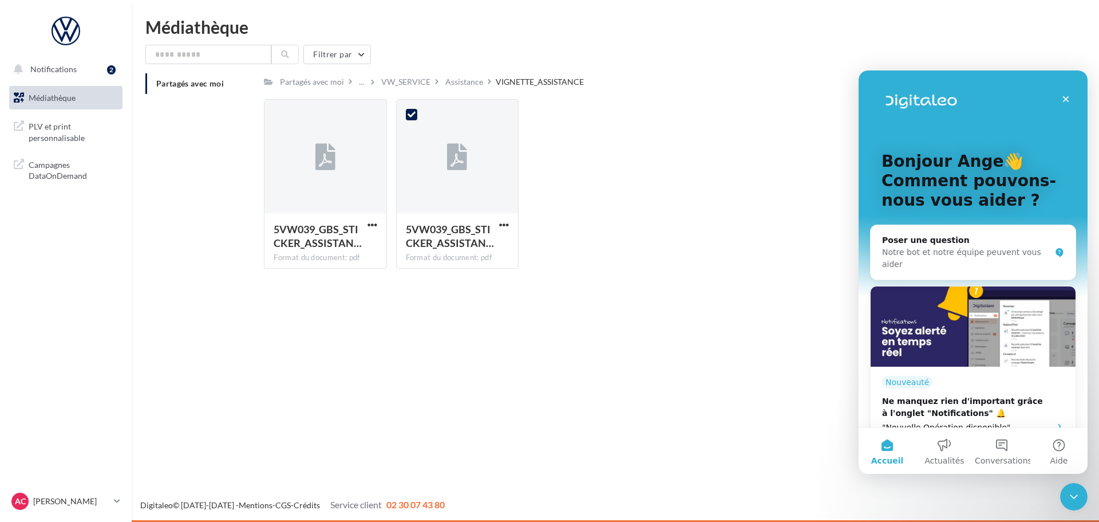
click at [744, 376] on div "Notifications 2 Médiathèque" at bounding box center [549, 261] width 1099 height 522
click at [1066, 99] on icon "Fermer" at bounding box center [1066, 99] width 6 height 6
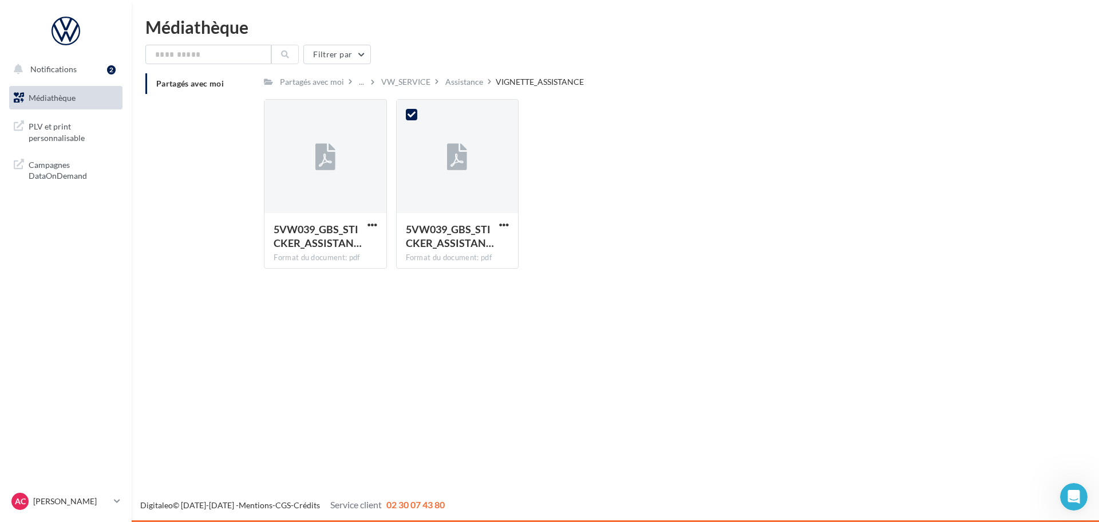
click at [375, 504] on span "Service client" at bounding box center [356, 504] width 52 height 11
click at [445, 484] on div "Notifications 2 Médiathèque" at bounding box center [549, 261] width 1099 height 522
click at [471, 241] on span "5VW039_GBS_STICKER_ASSISTAN…" at bounding box center [450, 236] width 88 height 26
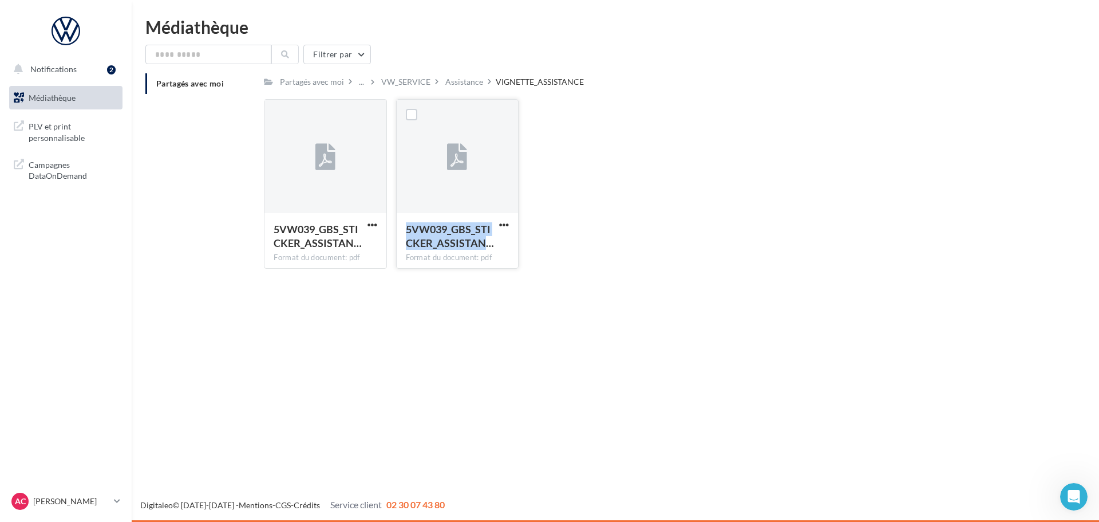
click at [471, 241] on span "5VW039_GBS_STICKER_ASSISTAN…" at bounding box center [450, 236] width 88 height 26
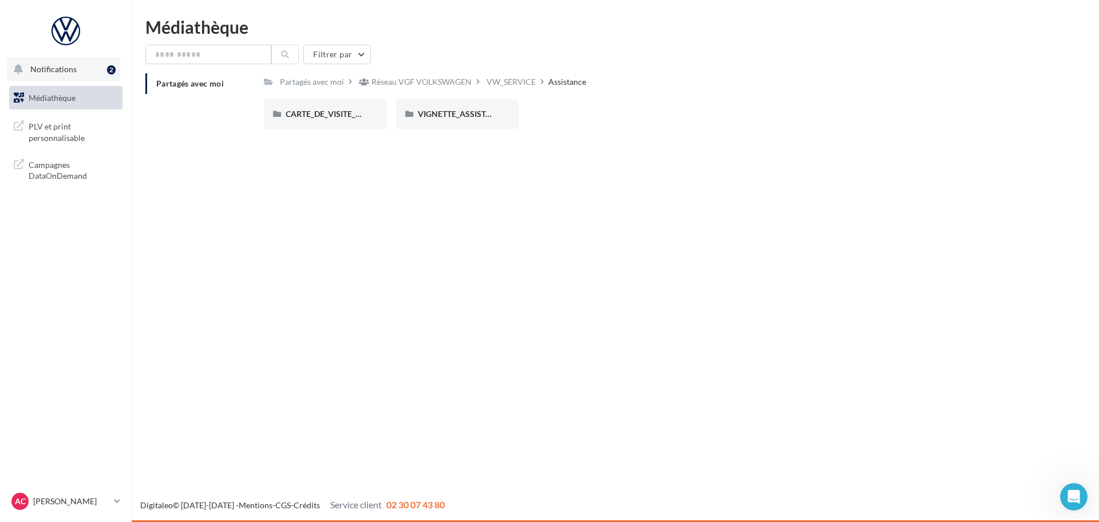
click at [113, 68] on div "2" at bounding box center [111, 69] width 9 height 9
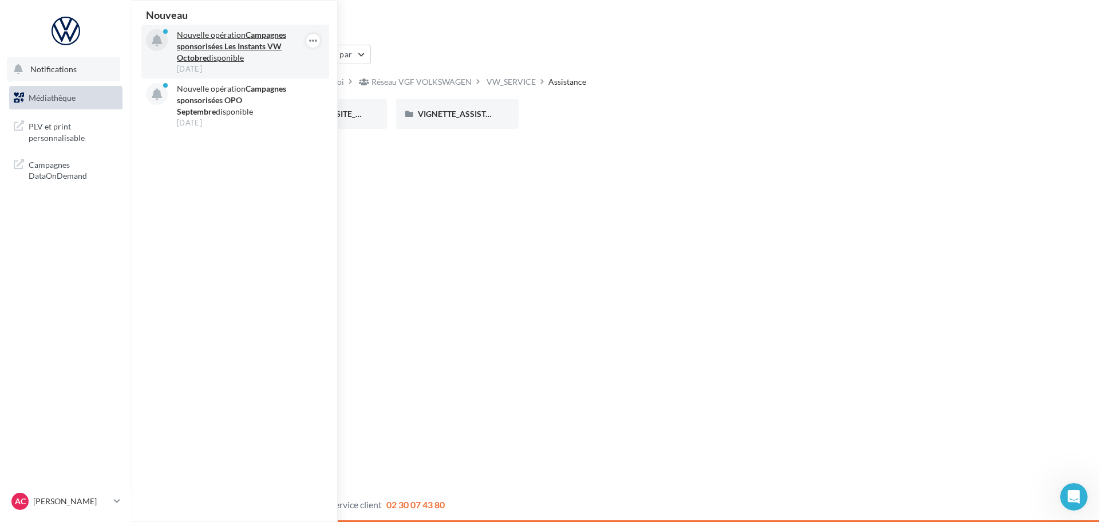
click at [219, 49] on strong "Campagnes sponsorisées Les Instants VW Octobre" at bounding box center [231, 46] width 109 height 33
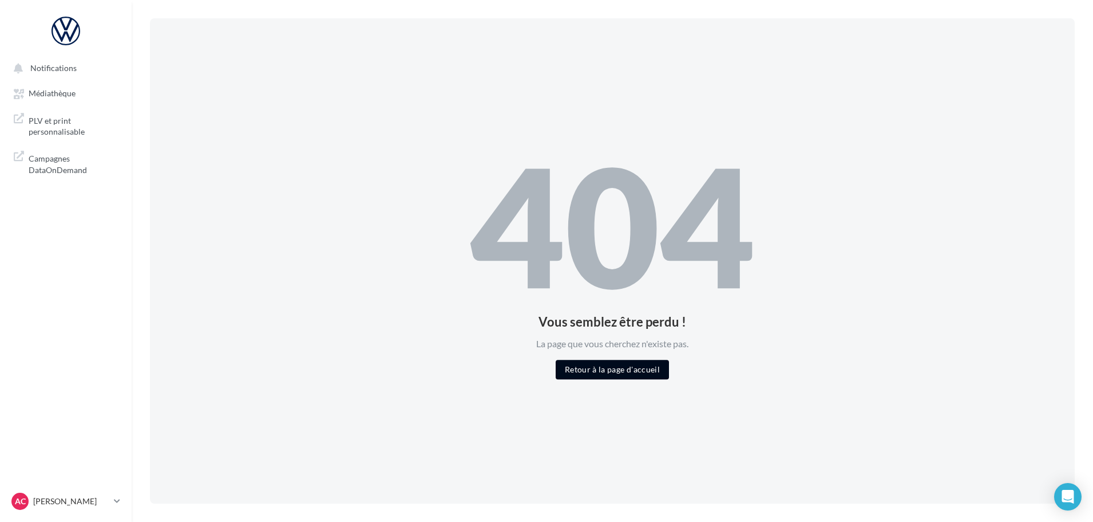
click at [615, 372] on button "Retour à la page d'accueil" at bounding box center [612, 369] width 113 height 19
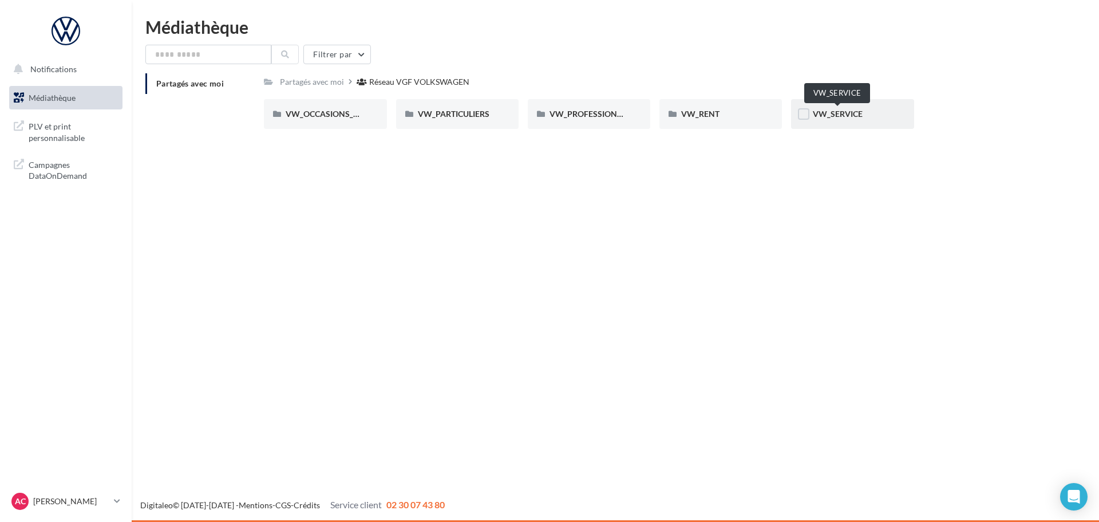
click at [852, 110] on span "VW_SERVICE" at bounding box center [838, 114] width 50 height 10
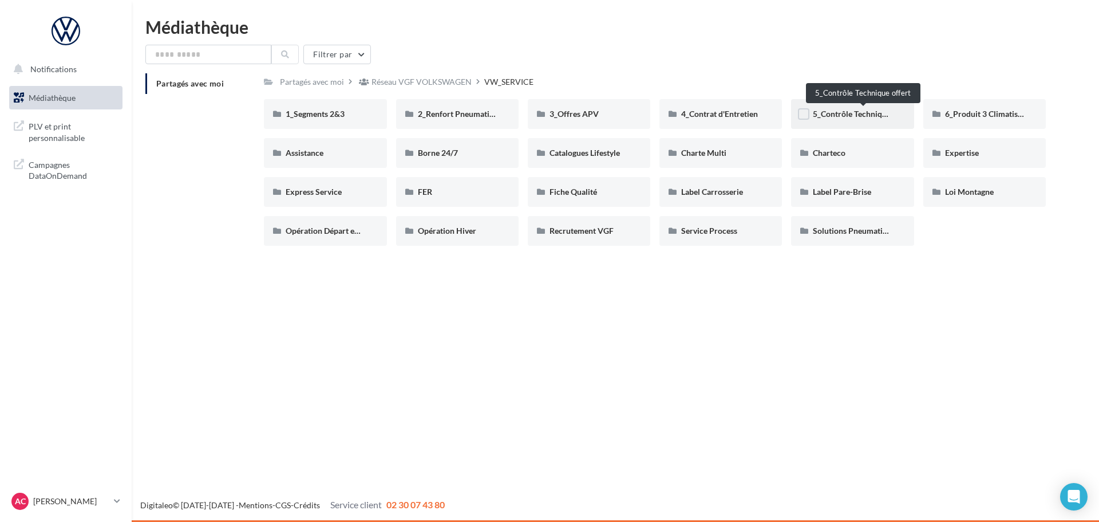
click at [868, 113] on span "5_Contrôle Technique offert" at bounding box center [863, 114] width 100 height 10
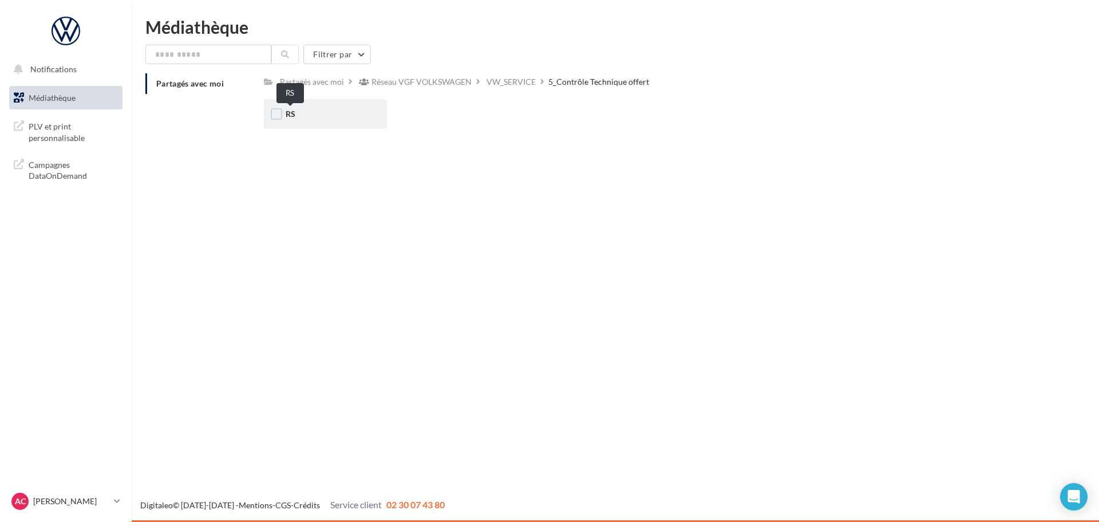
click at [294, 116] on span "RS" at bounding box center [291, 114] width 10 height 10
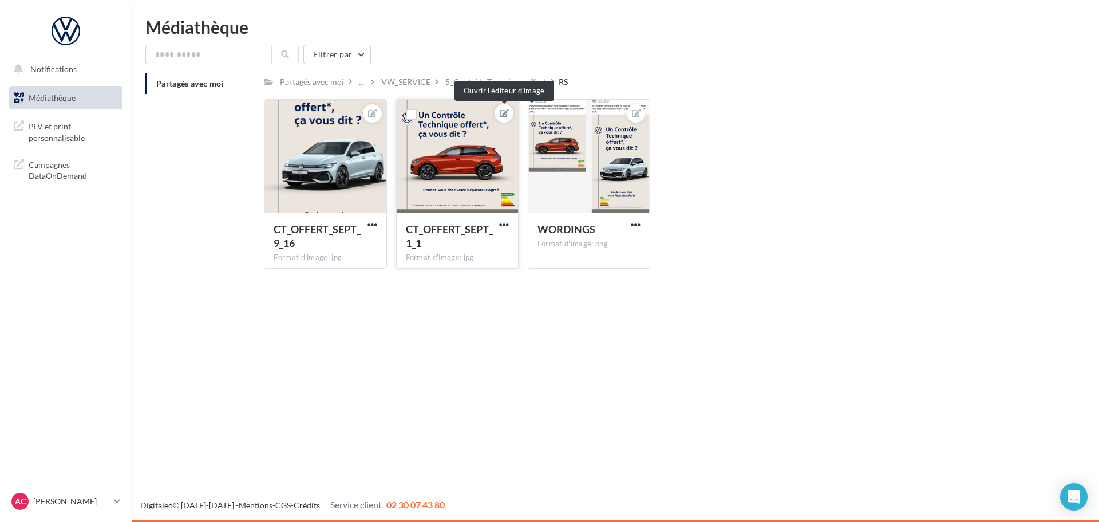
click at [506, 109] on icon at bounding box center [504, 113] width 9 height 8
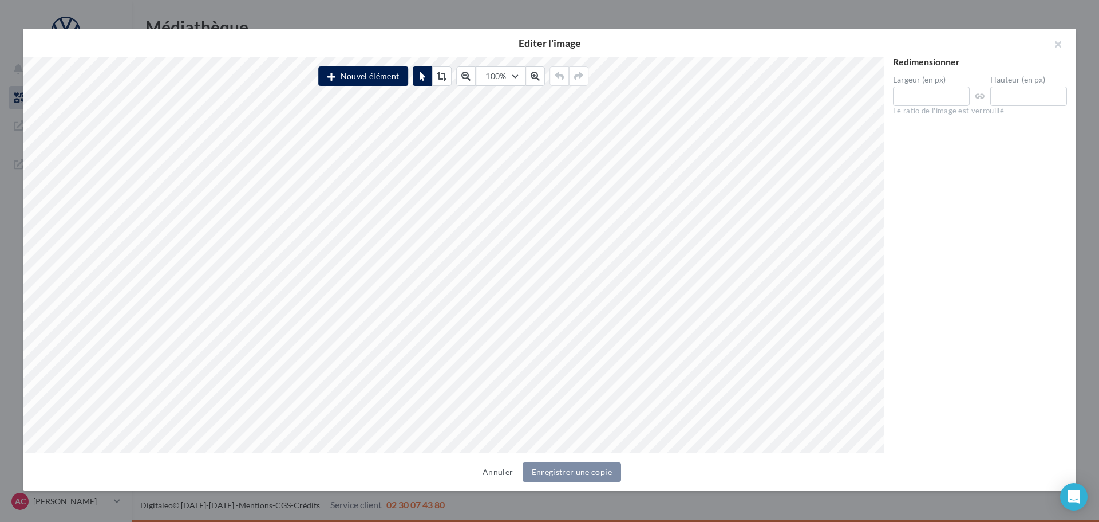
click at [488, 471] on button "Annuler" at bounding box center [498, 472] width 40 height 14
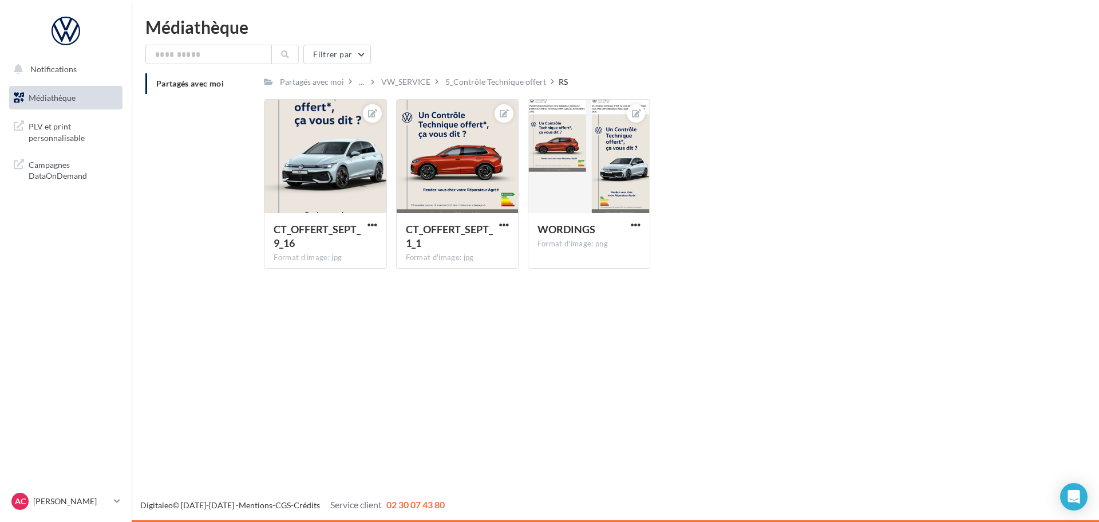
click at [58, 100] on span "Médiathèque" at bounding box center [52, 98] width 47 height 10
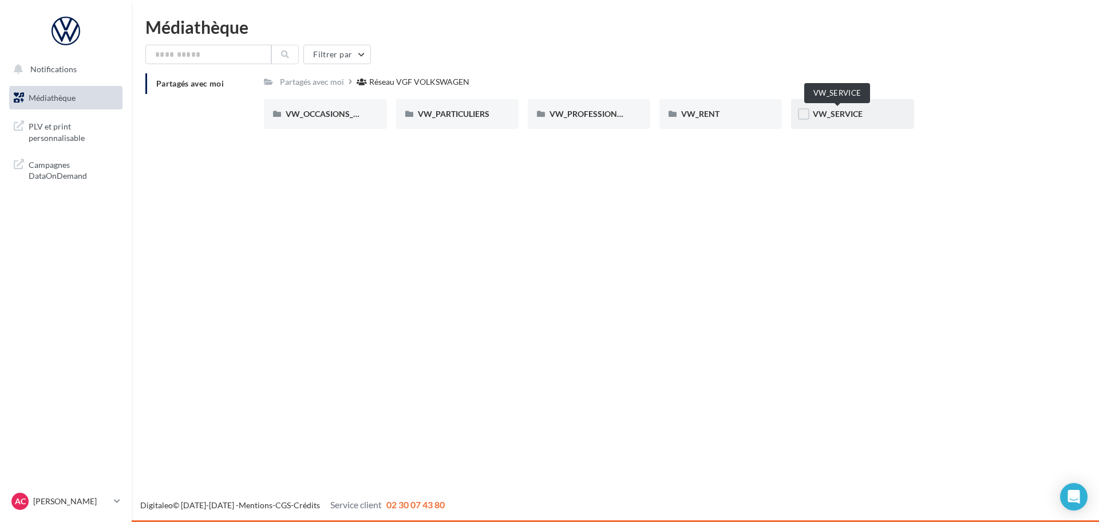
click at [859, 117] on span "VW_SERVICE" at bounding box center [838, 114] width 50 height 10
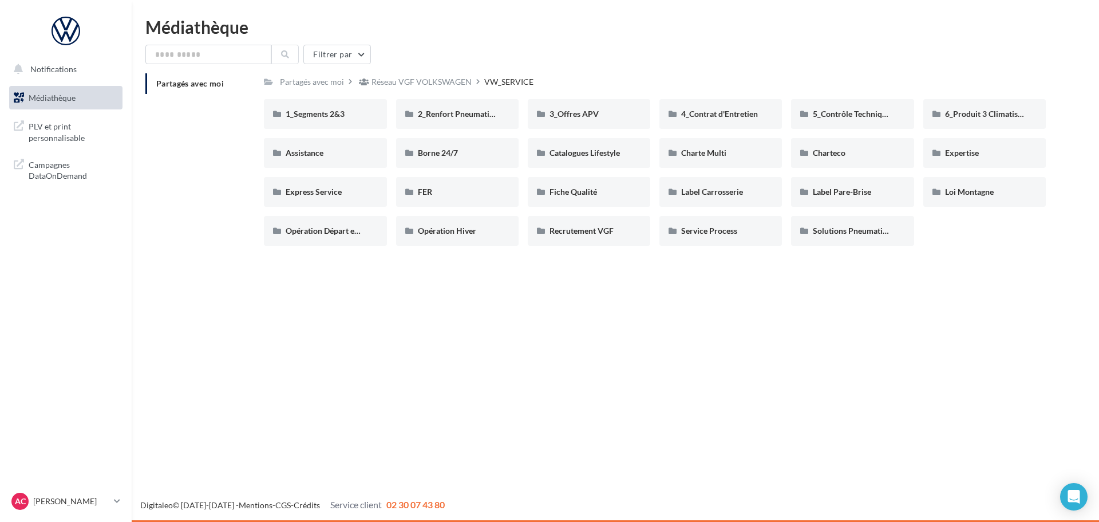
click at [819, 360] on div "Notifications Médiathèque" at bounding box center [549, 261] width 1099 height 522
click at [330, 81] on div "Partagés avec moi" at bounding box center [312, 81] width 64 height 11
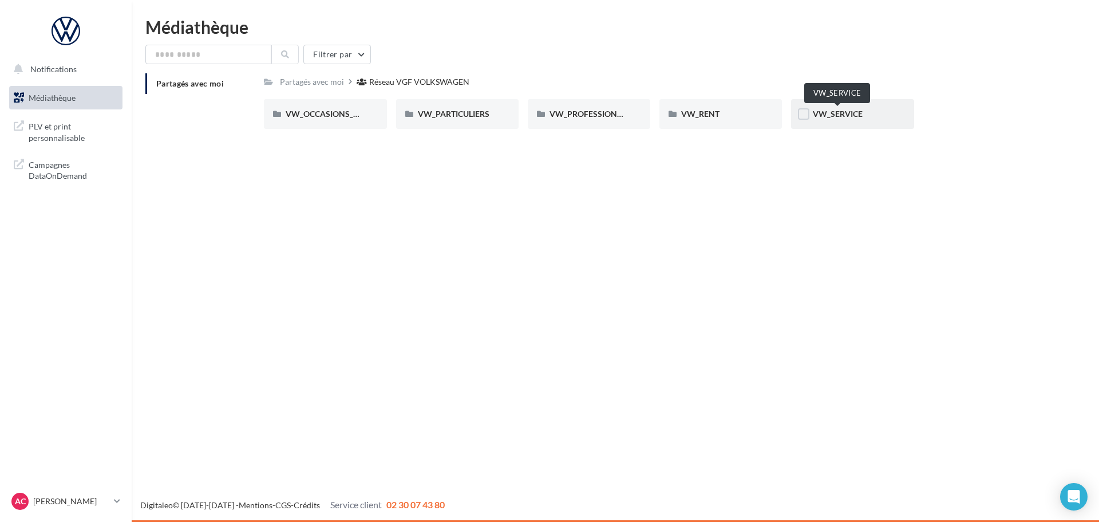
click at [847, 113] on span "VW_SERVICE" at bounding box center [838, 114] width 50 height 10
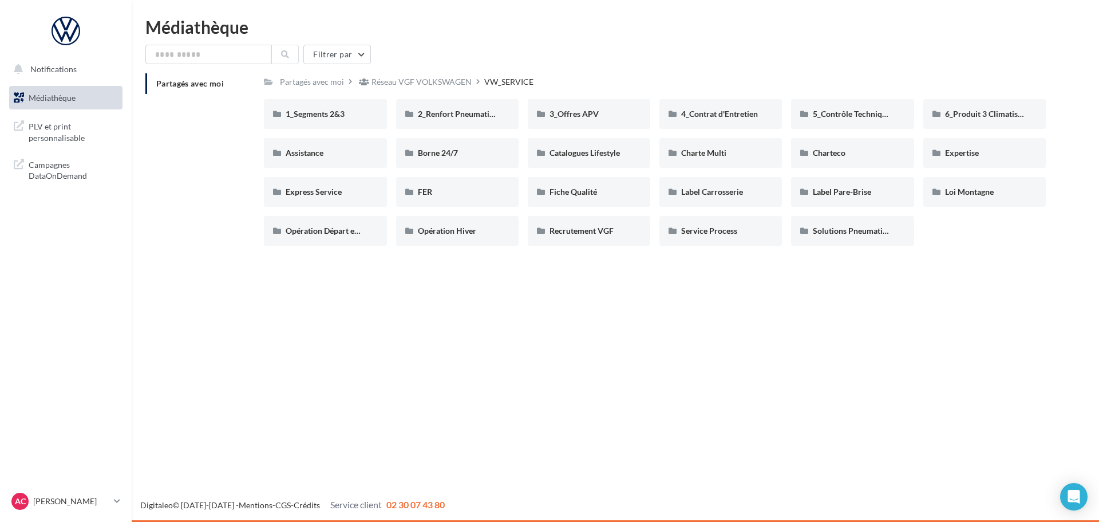
click at [202, 42] on div "Médiathèque Filtrer par Partagés avec moi Partagés avec moi Réseau VGF VOLKSWAG…" at bounding box center [616, 136] width 968 height 236
click at [210, 57] on input "text" at bounding box center [208, 54] width 126 height 19
click at [50, 98] on span "Médiathèque" at bounding box center [52, 98] width 47 height 10
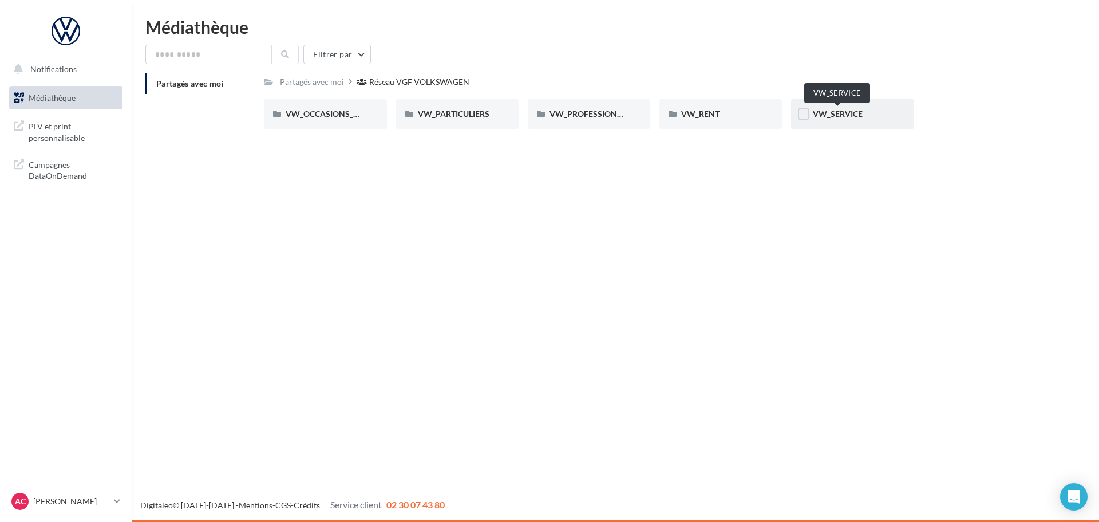
click at [832, 116] on span "VW_SERVICE" at bounding box center [838, 114] width 50 height 10
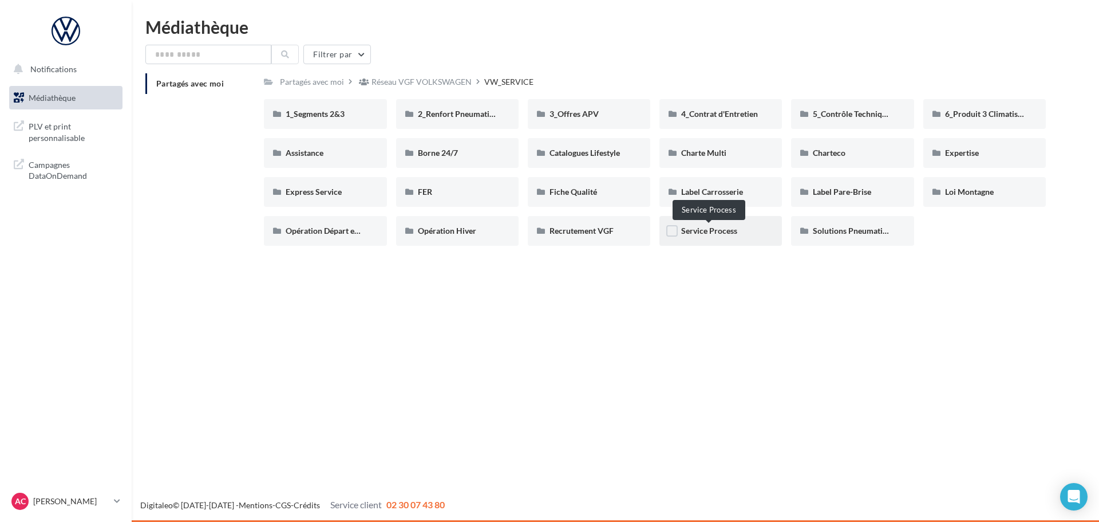
click at [732, 231] on span "Service Process" at bounding box center [709, 231] width 56 height 10
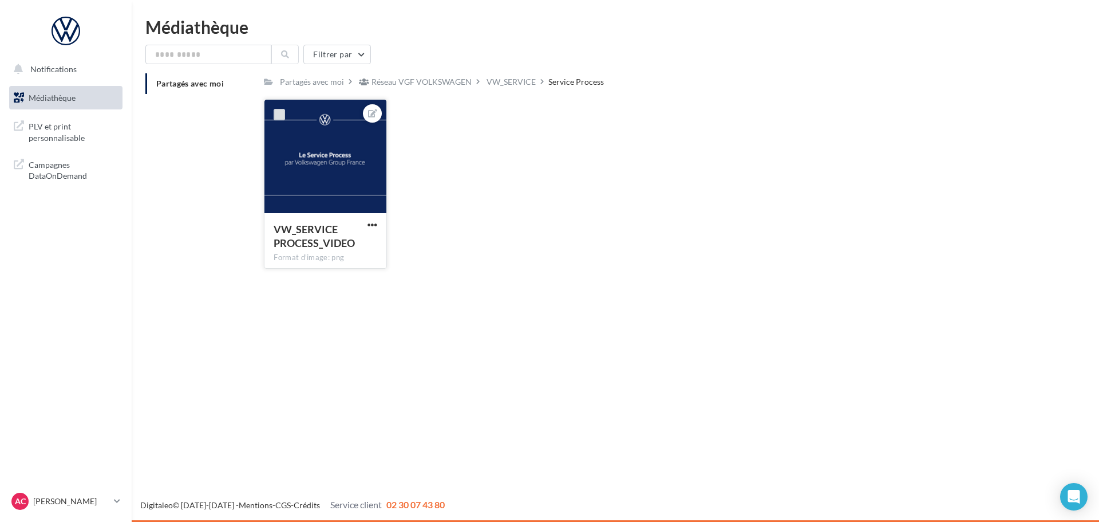
click at [282, 118] on label at bounding box center [279, 114] width 11 height 11
click at [518, 211] on div "VW_SERVICE PROCESS_VIDEO Format d'image: png VW_SERVICE PROCESS_VIDEO" at bounding box center [659, 188] width 791 height 179
click at [278, 115] on icon at bounding box center [279, 114] width 8 height 8
click at [524, 83] on div "VW_SERVICE" at bounding box center [511, 81] width 49 height 11
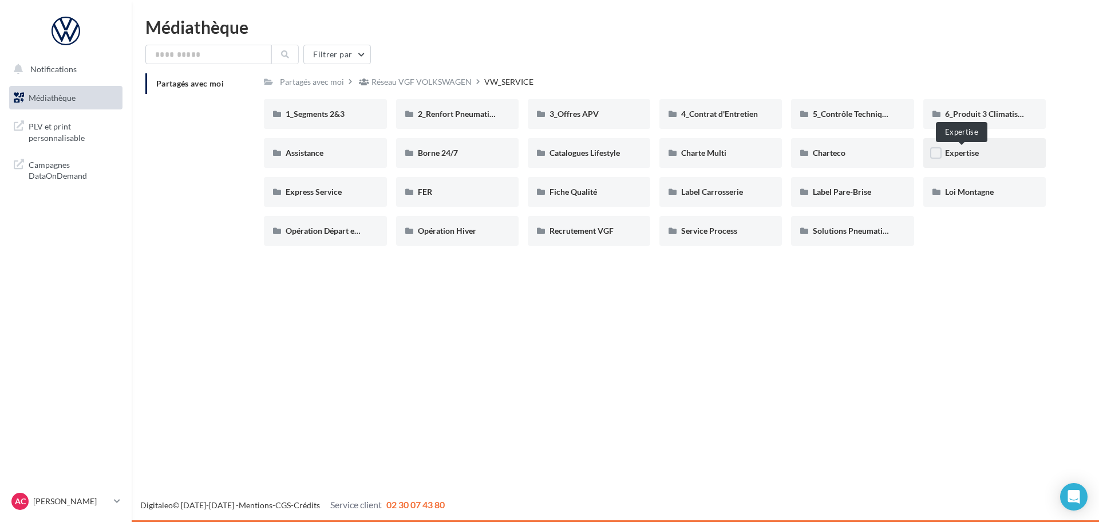
click at [972, 150] on span "Expertise" at bounding box center [962, 153] width 34 height 10
click at [748, 115] on span "4_Contrat d'Entretien" at bounding box center [719, 114] width 77 height 10
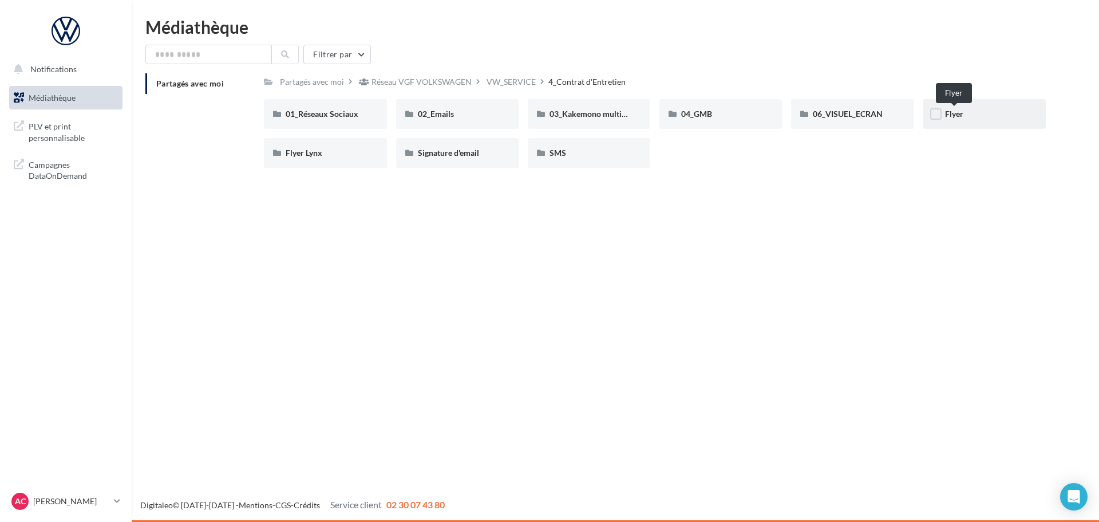
click at [952, 113] on span "Flyer" at bounding box center [954, 114] width 18 height 10
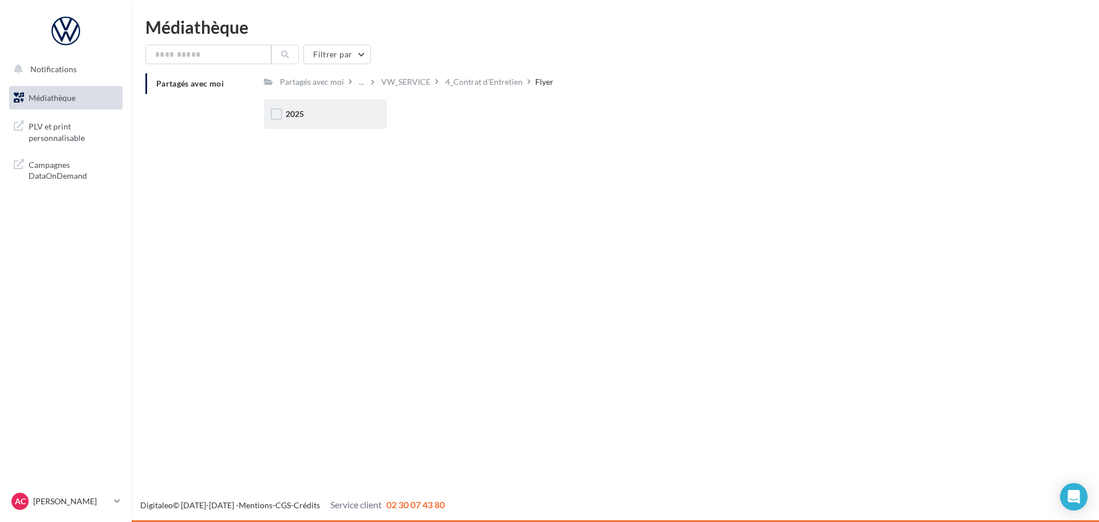
click at [330, 120] on div "2025" at bounding box center [325, 113] width 79 height 11
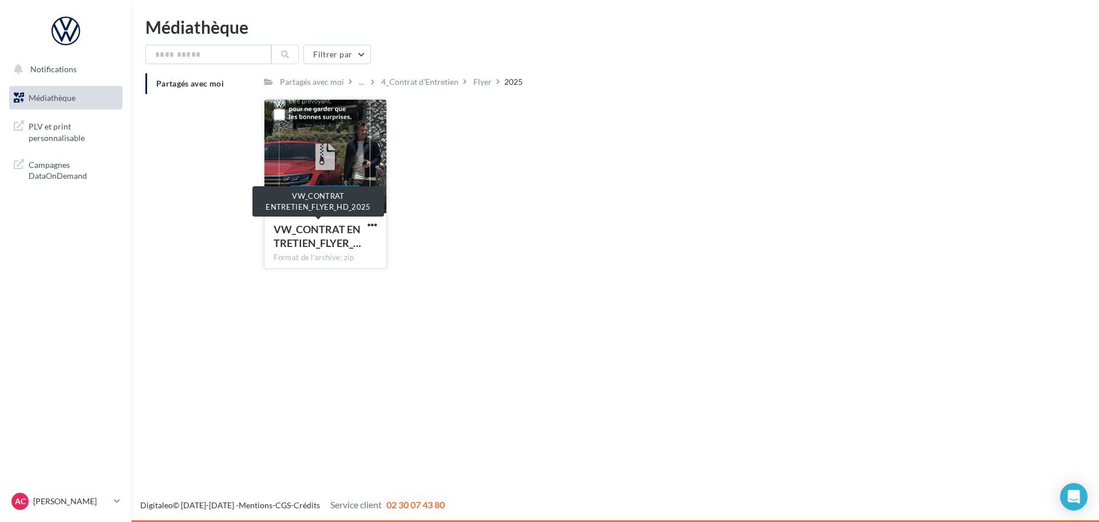
click at [335, 242] on span "VW_CONTRAT ENTRETIEN_FLYER_…" at bounding box center [318, 236] width 88 height 26
click at [327, 201] on div at bounding box center [324, 157] width 121 height 114
click at [298, 112] on div at bounding box center [324, 157] width 121 height 114
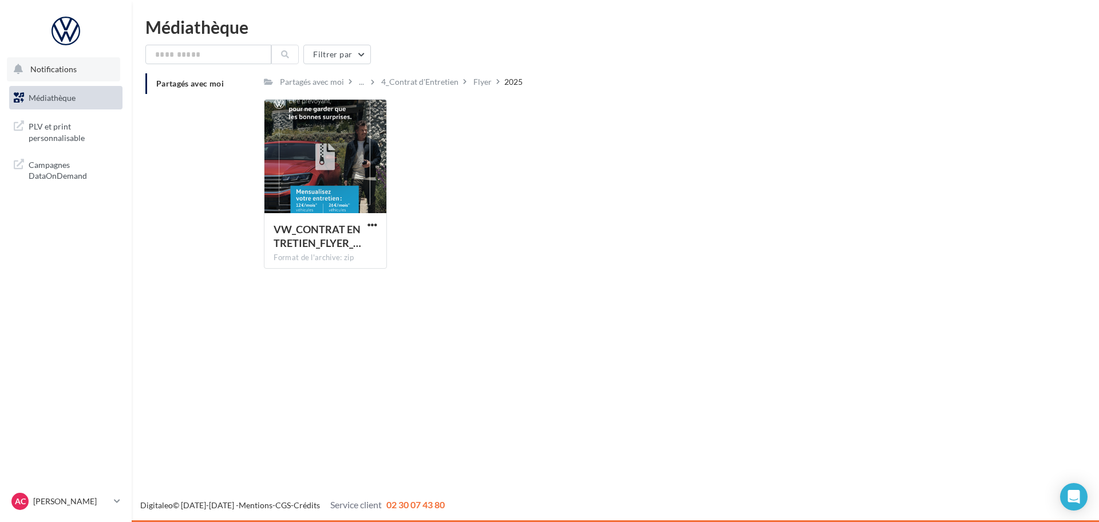
click at [57, 69] on span "Notifications" at bounding box center [53, 69] width 46 height 10
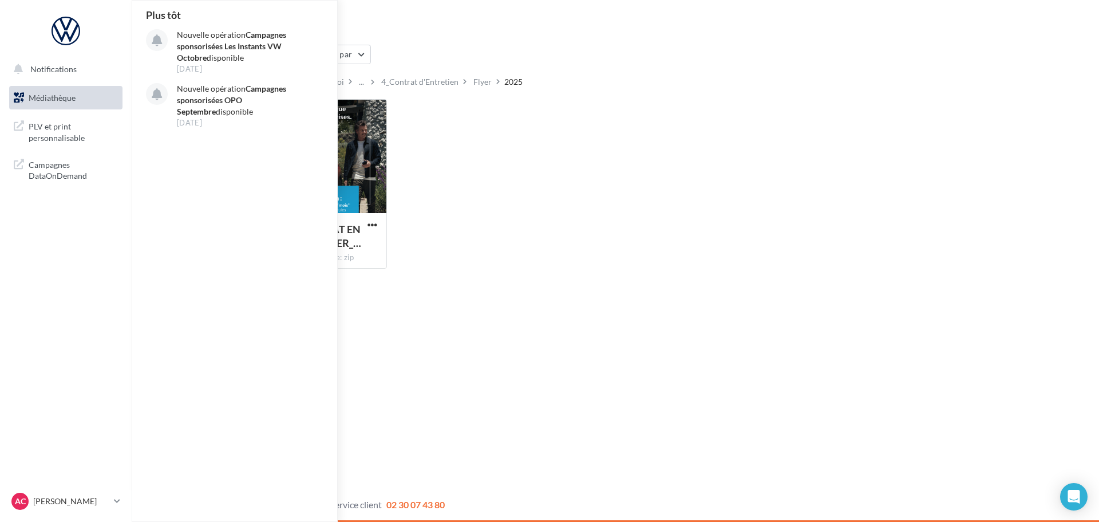
drag, startPoint x: 524, startPoint y: 222, endPoint x: 298, endPoint y: 121, distance: 247.0
click at [523, 223] on div "VW_CONTRAT ENTRETIEN_FLYER_… Format de l'archive: zip VW_CONTRAT ENTRETIEN_FLYE…" at bounding box center [659, 188] width 791 height 179
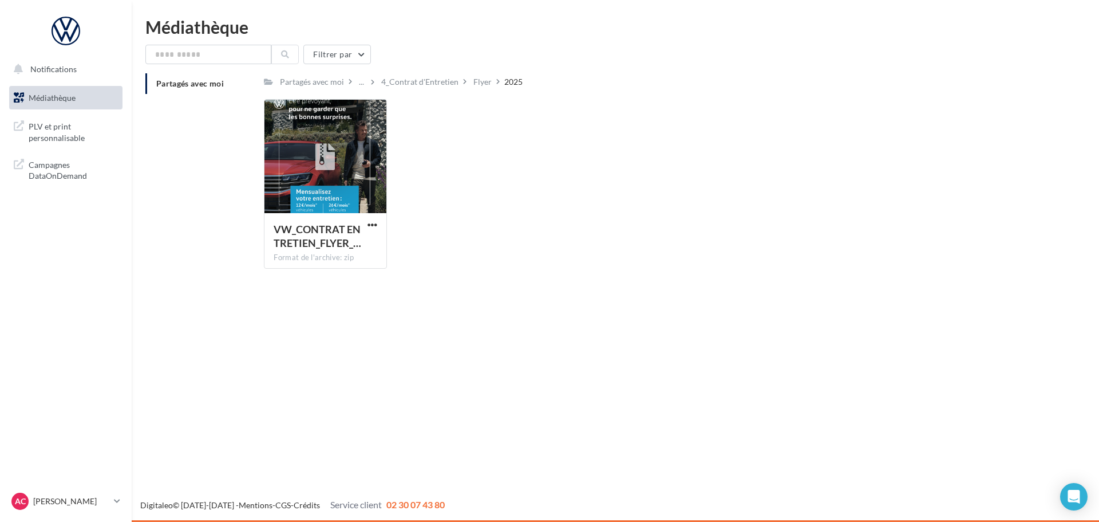
click at [80, 104] on link "Médiathèque" at bounding box center [66, 98] width 118 height 24
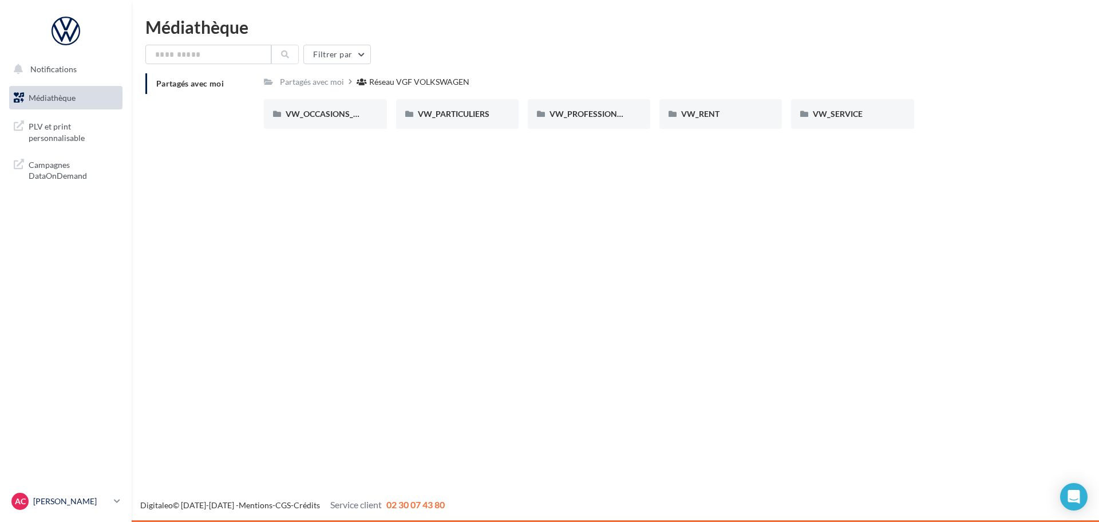
click at [117, 502] on icon at bounding box center [117, 501] width 6 height 10
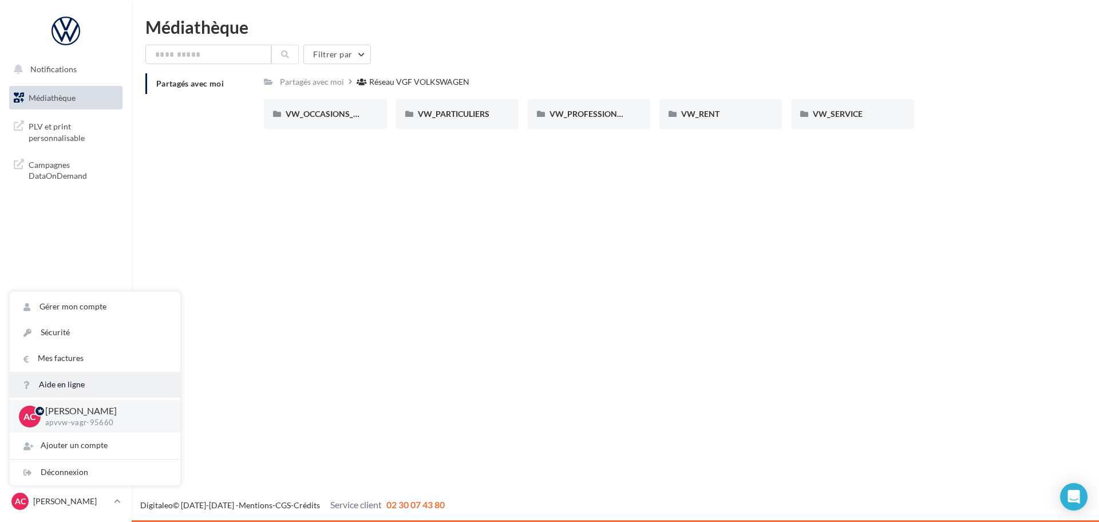
click at [65, 388] on link "Aide en ligne" at bounding box center [95, 385] width 171 height 26
click at [435, 326] on div "Notifications Médiathèque" at bounding box center [549, 261] width 1099 height 522
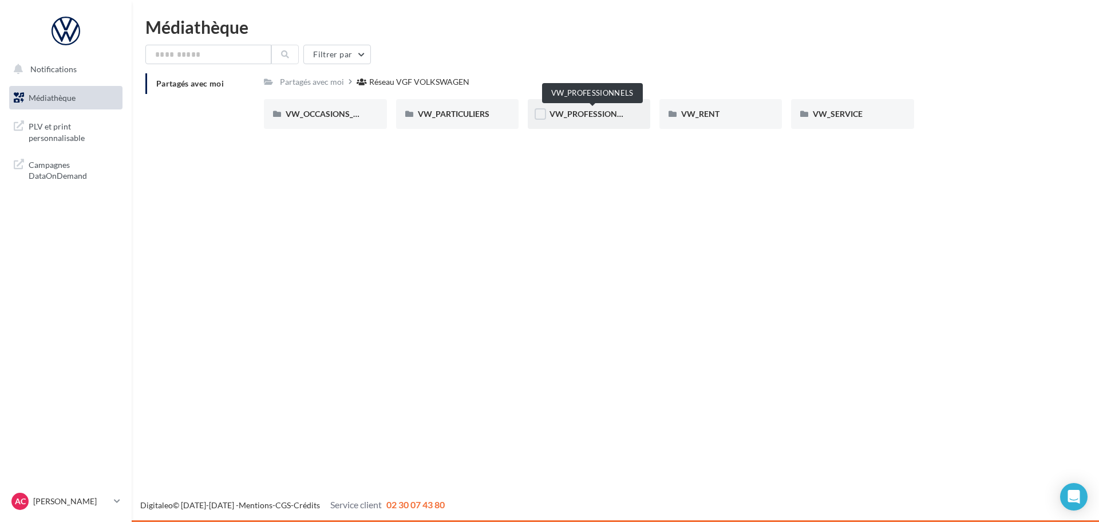
click at [587, 109] on span "VW_PROFESSIONNELS" at bounding box center [593, 114] width 87 height 10
click at [572, 113] on span "2_PRODUITS" at bounding box center [574, 114] width 48 height 10
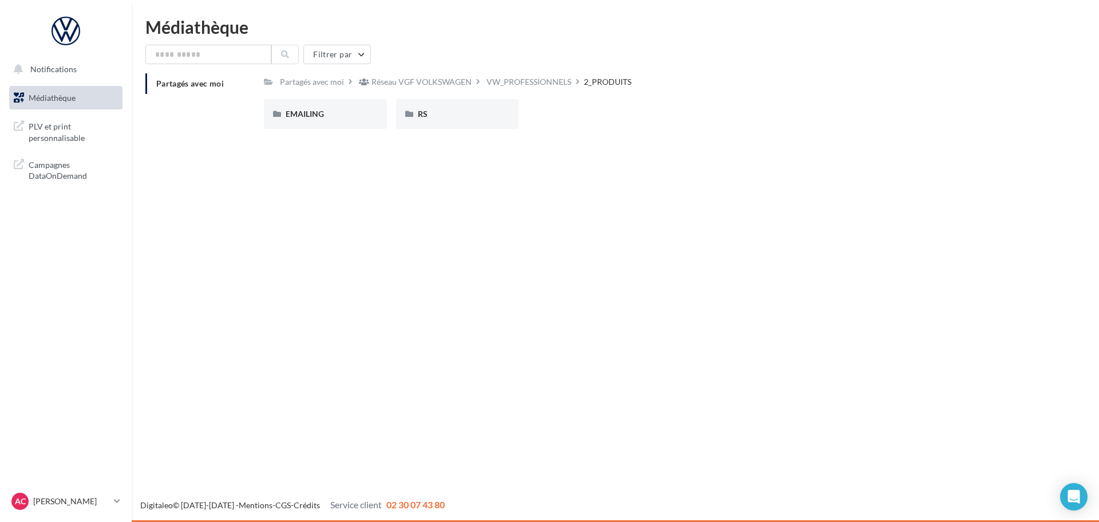
click at [62, 97] on span "Médiathèque" at bounding box center [52, 98] width 47 height 10
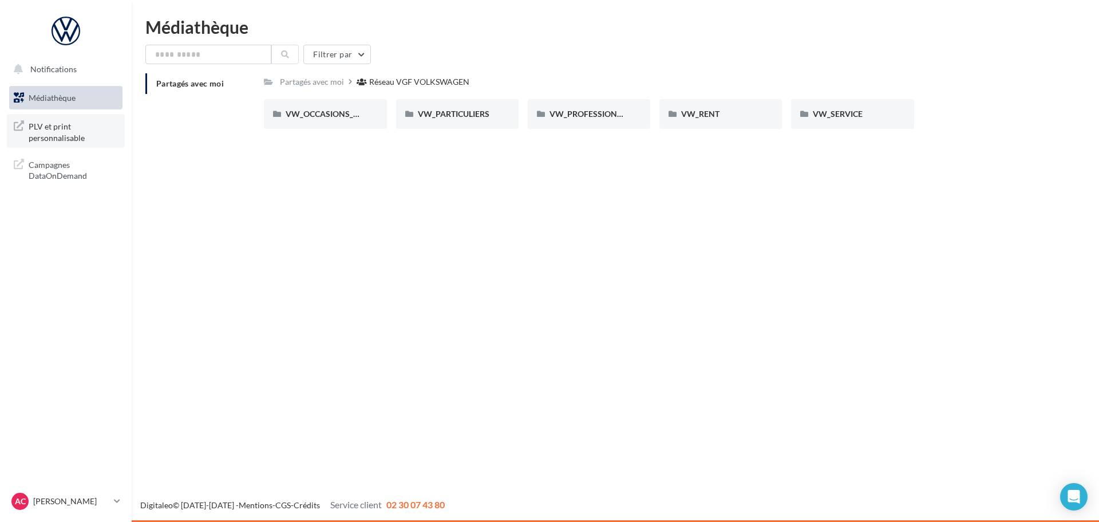
click at [67, 135] on span "PLV et print personnalisable" at bounding box center [73, 131] width 89 height 25
click at [45, 172] on span "Campagnes DataOnDemand" at bounding box center [73, 169] width 89 height 25
click at [815, 116] on span "VW_SERVICE" at bounding box center [838, 114] width 50 height 10
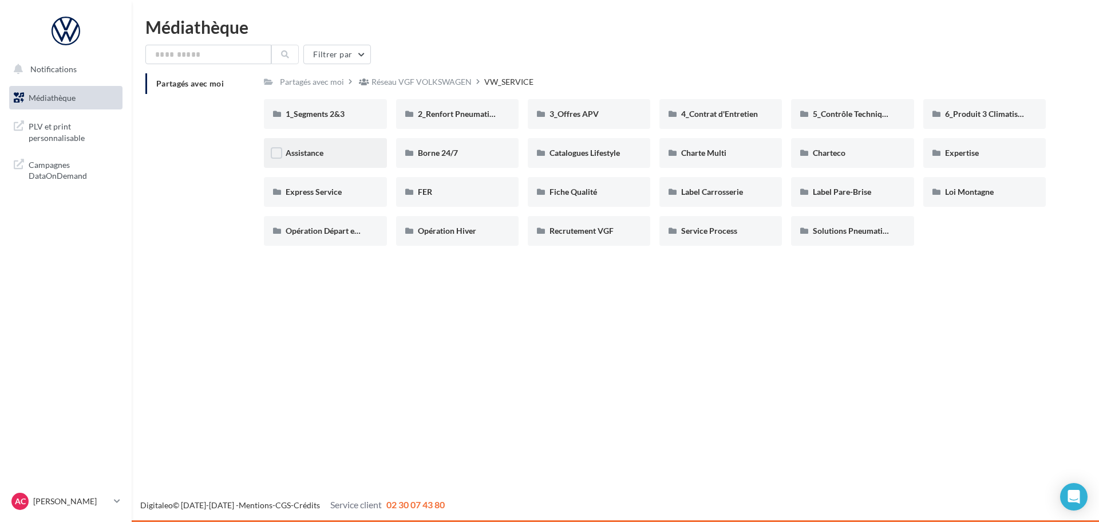
click at [338, 149] on div "Assistance" at bounding box center [325, 152] width 79 height 11
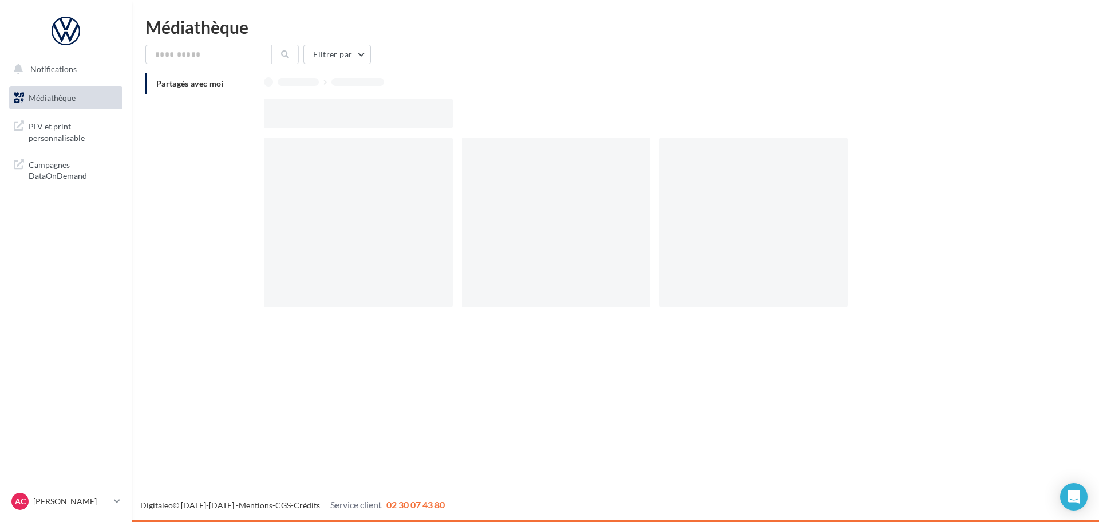
click at [338, 149] on div at bounding box center [358, 221] width 188 height 169
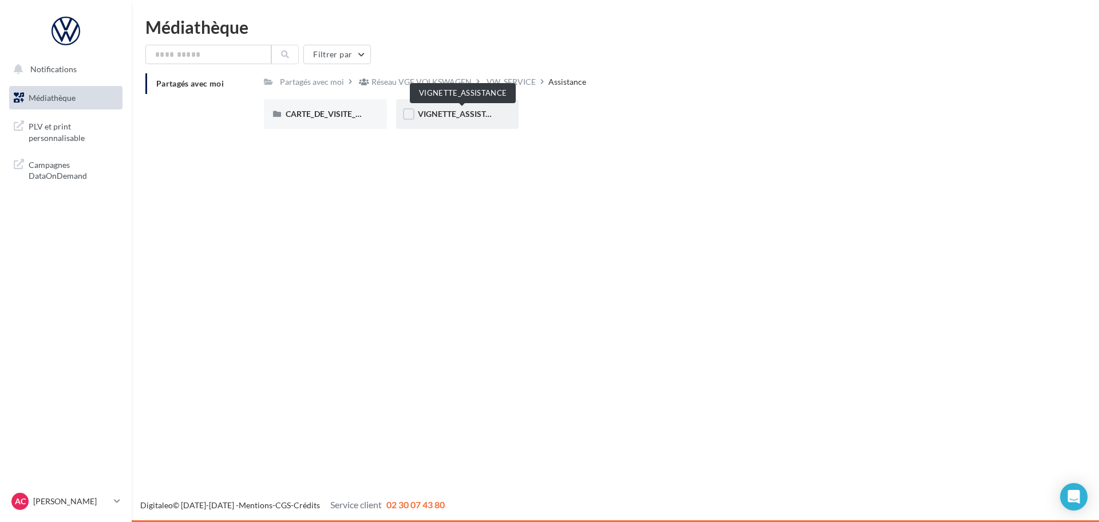
click at [441, 114] on span "VIGNETTE_ASSISTANCE" at bounding box center [462, 114] width 89 height 10
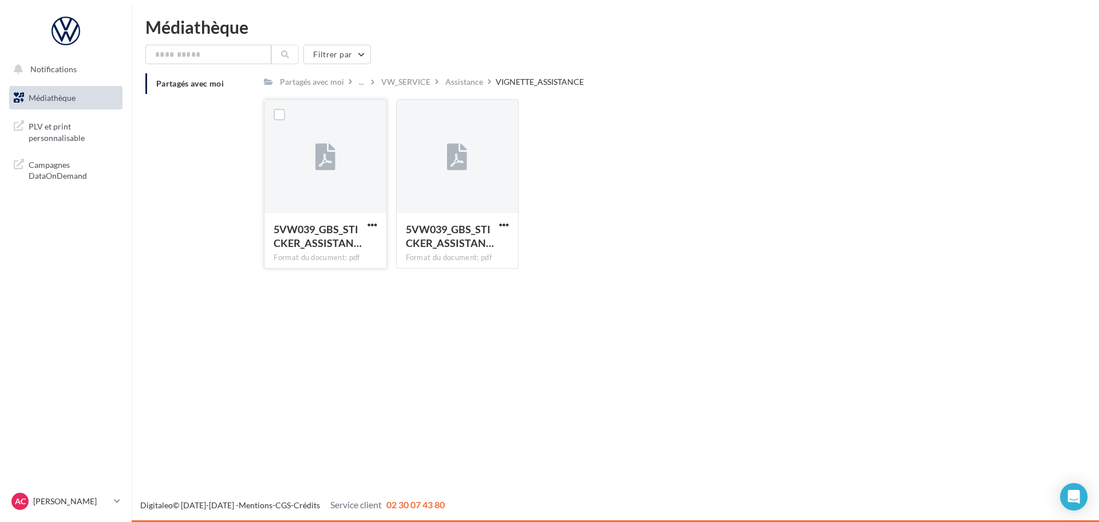
click at [356, 184] on div at bounding box center [324, 157] width 121 height 114
click at [511, 188] on div at bounding box center [457, 157] width 121 height 114
click at [488, 185] on div at bounding box center [457, 157] width 121 height 114
click at [487, 185] on div at bounding box center [457, 157] width 121 height 114
click at [450, 196] on div at bounding box center [457, 157] width 121 height 114
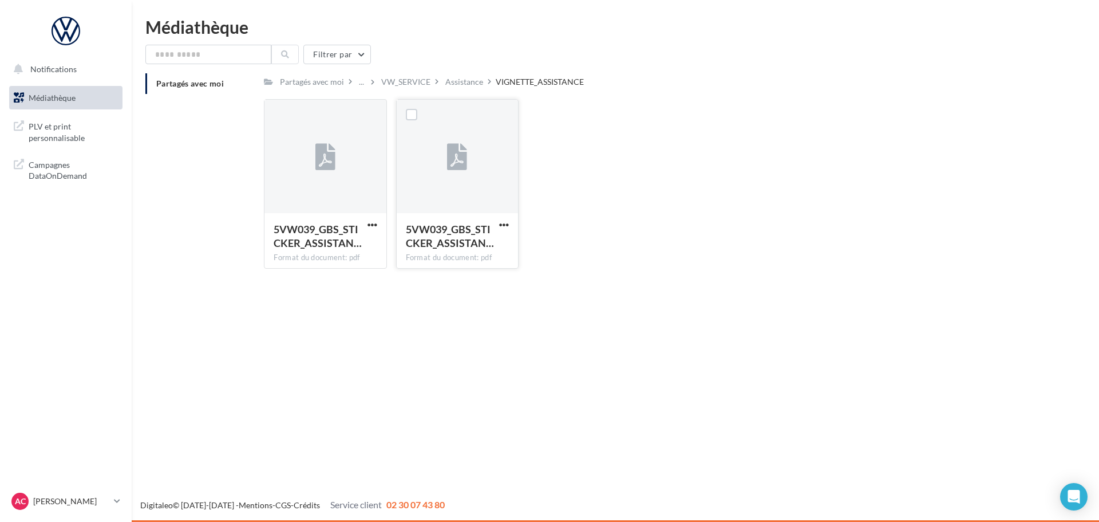
click at [449, 196] on div at bounding box center [457, 157] width 121 height 114
click at [444, 180] on div at bounding box center [457, 157] width 121 height 114
click at [443, 180] on div at bounding box center [457, 157] width 121 height 114
drag, startPoint x: 441, startPoint y: 179, endPoint x: 417, endPoint y: 120, distance: 62.9
click at [436, 161] on div at bounding box center [457, 157] width 121 height 114
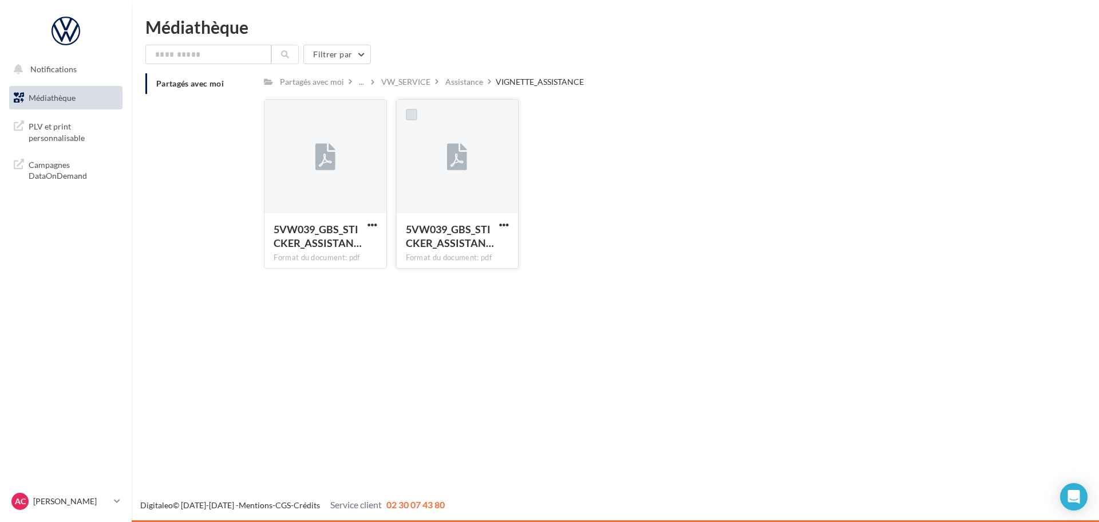
click at [408, 110] on label at bounding box center [411, 114] width 11 height 11
drag, startPoint x: 410, startPoint y: 135, endPoint x: 422, endPoint y: 139, distance: 12.7
click at [414, 136] on div at bounding box center [457, 157] width 121 height 114
drag, startPoint x: 422, startPoint y: 139, endPoint x: 433, endPoint y: 144, distance: 11.5
click at [425, 141] on div at bounding box center [457, 157] width 121 height 114
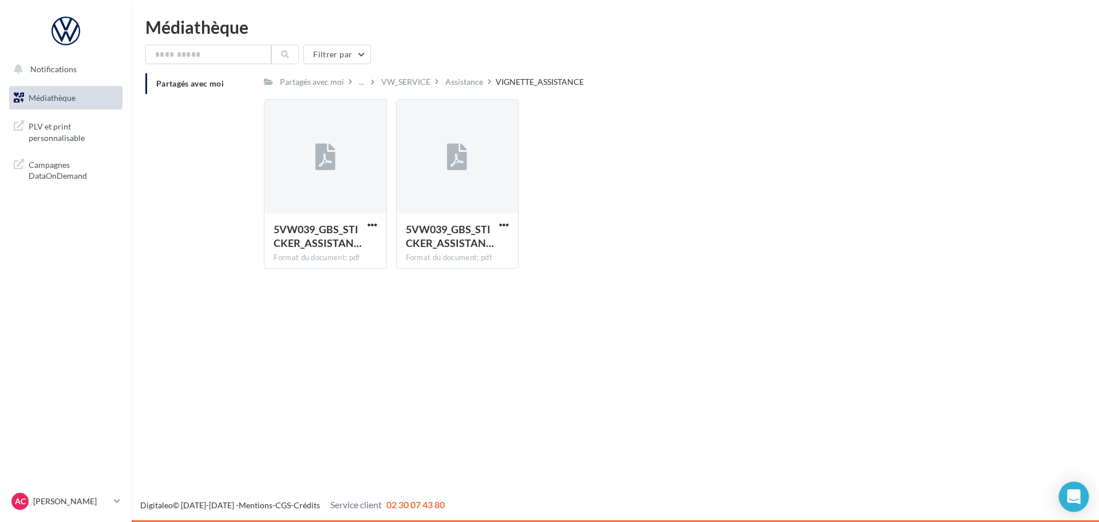
click at [1072, 496] on icon "Open Intercom Messenger" at bounding box center [1073, 496] width 13 height 15
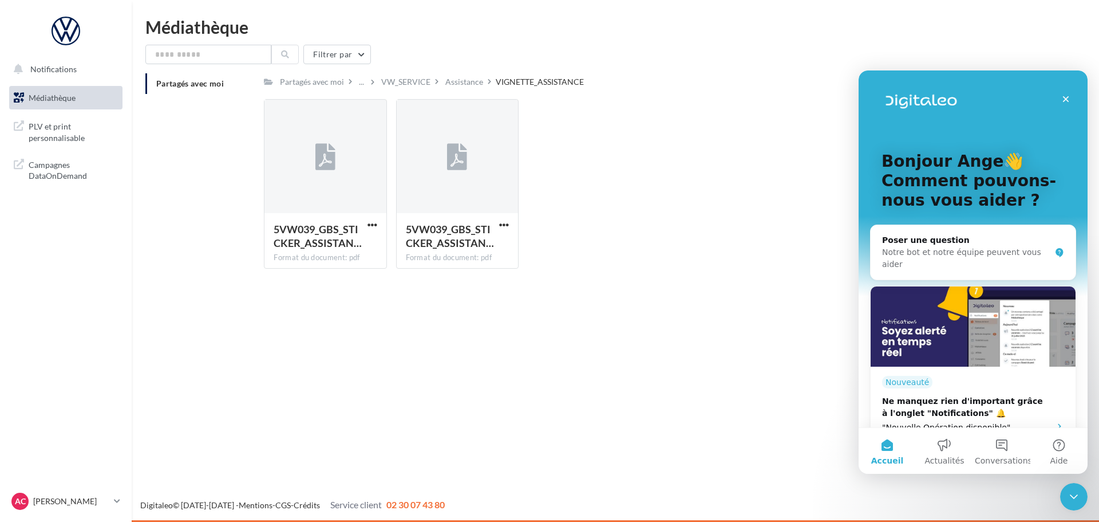
click at [1026, 497] on div "Digitaleo © 2015-2025 - Mentions - CGS - Crédits Service client 02 30 07 43 80" at bounding box center [549, 505] width 1099 height 32
click at [1073, 492] on icon "Fermer le Messenger Intercom" at bounding box center [1072, 495] width 14 height 14
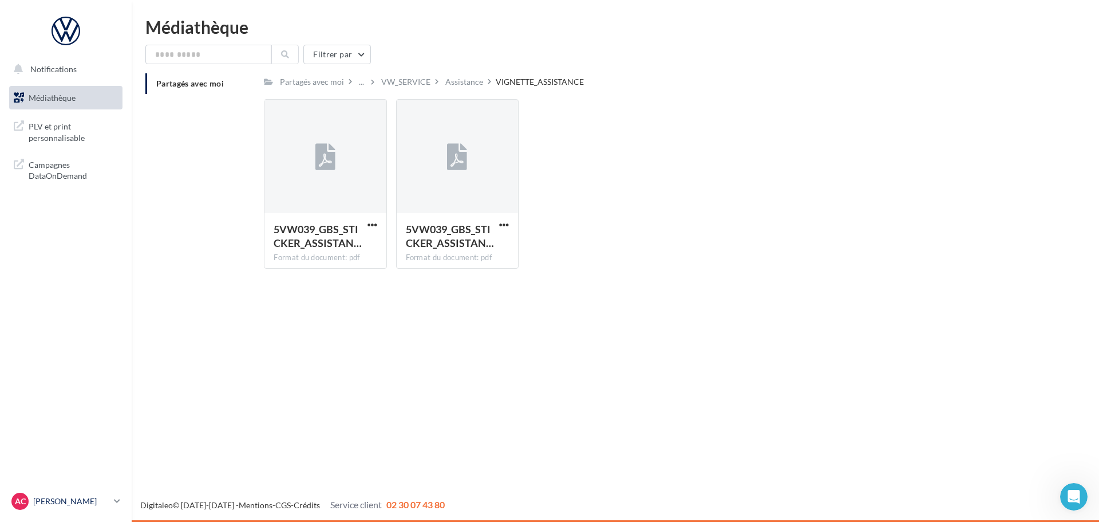
click at [73, 499] on p "[PERSON_NAME]" at bounding box center [71, 500] width 76 height 11
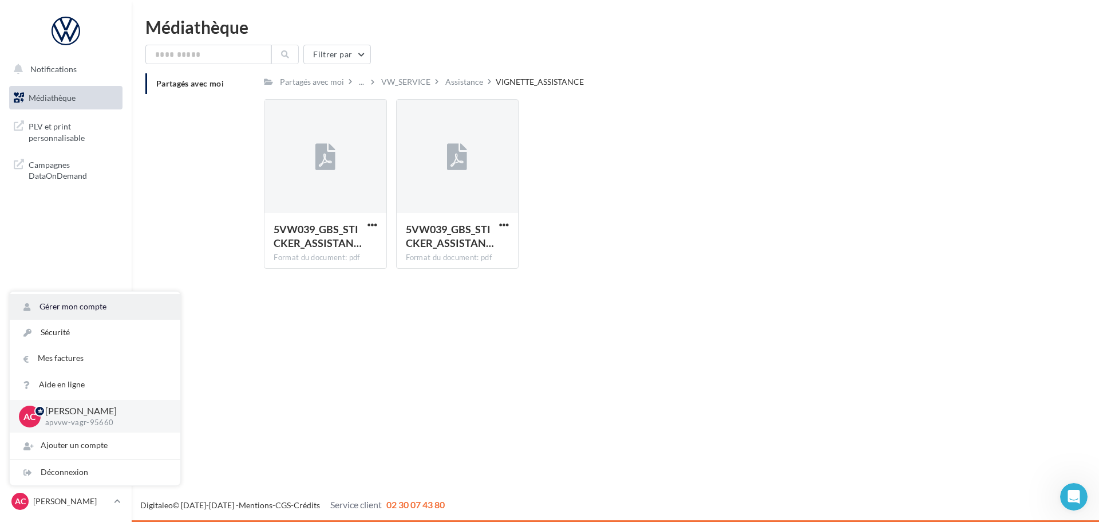
click at [64, 304] on link "Gérer mon compte" at bounding box center [95, 307] width 171 height 26
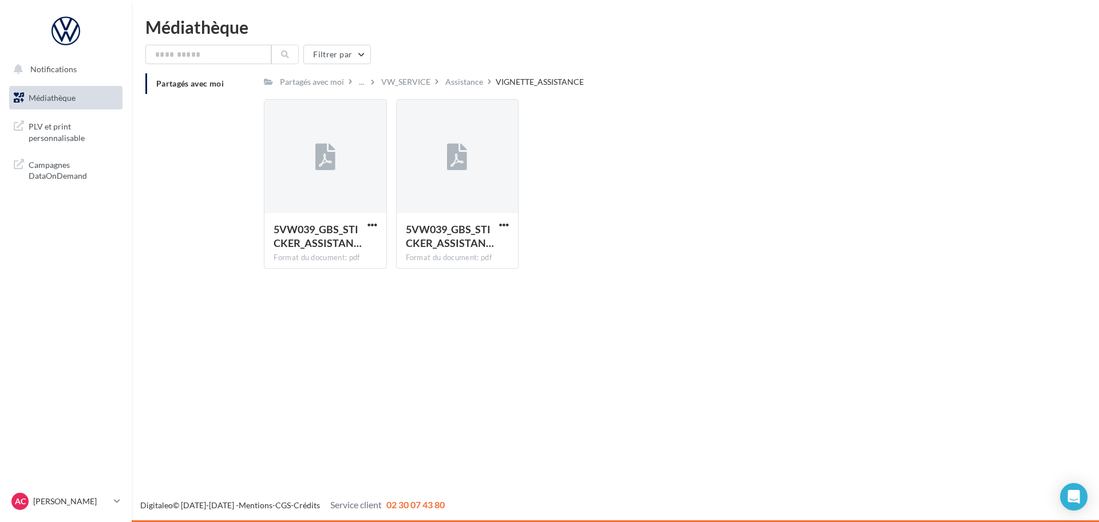
click at [64, 97] on span "Médiathèque" at bounding box center [52, 98] width 47 height 10
